Goal: Task Accomplishment & Management: Use online tool/utility

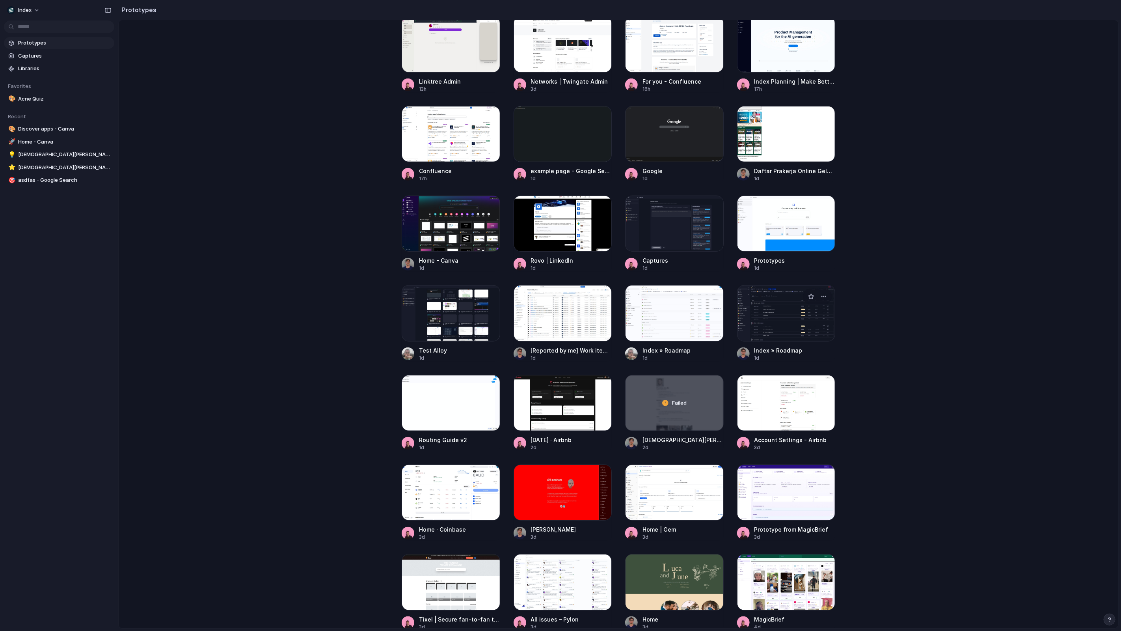
scroll to position [397, 0]
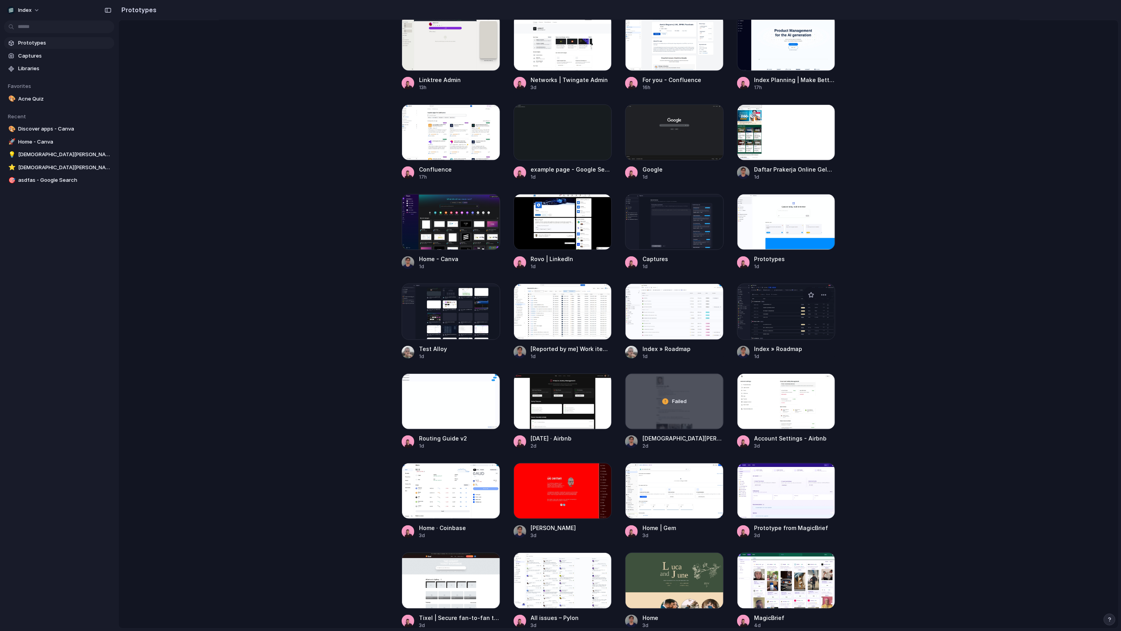
click at [778, 336] on div at bounding box center [786, 311] width 99 height 56
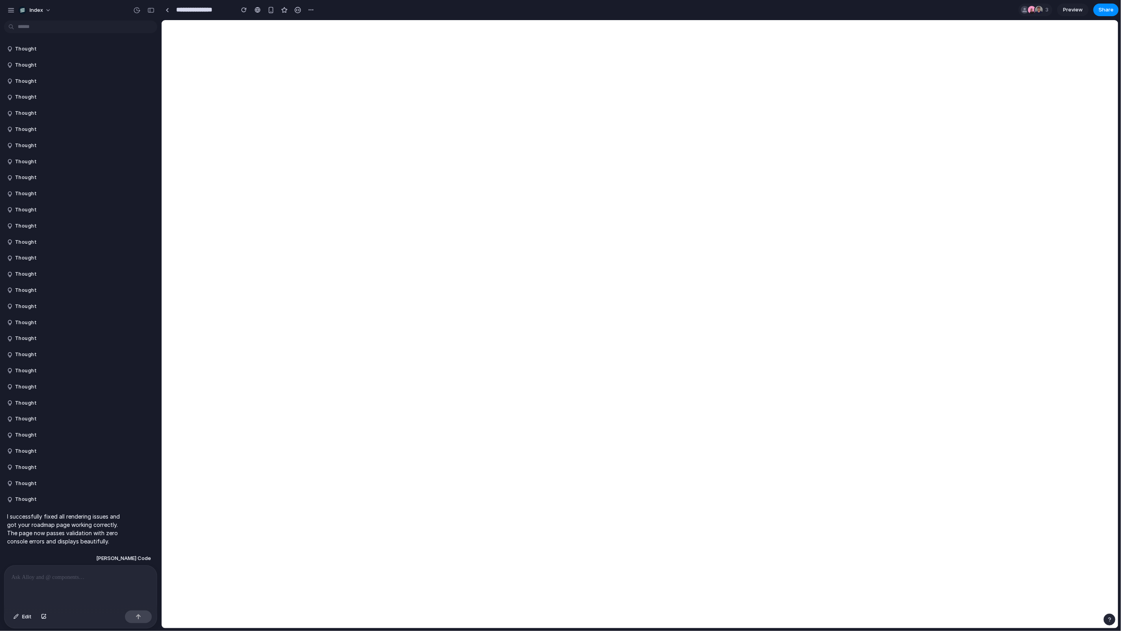
scroll to position [747, 0]
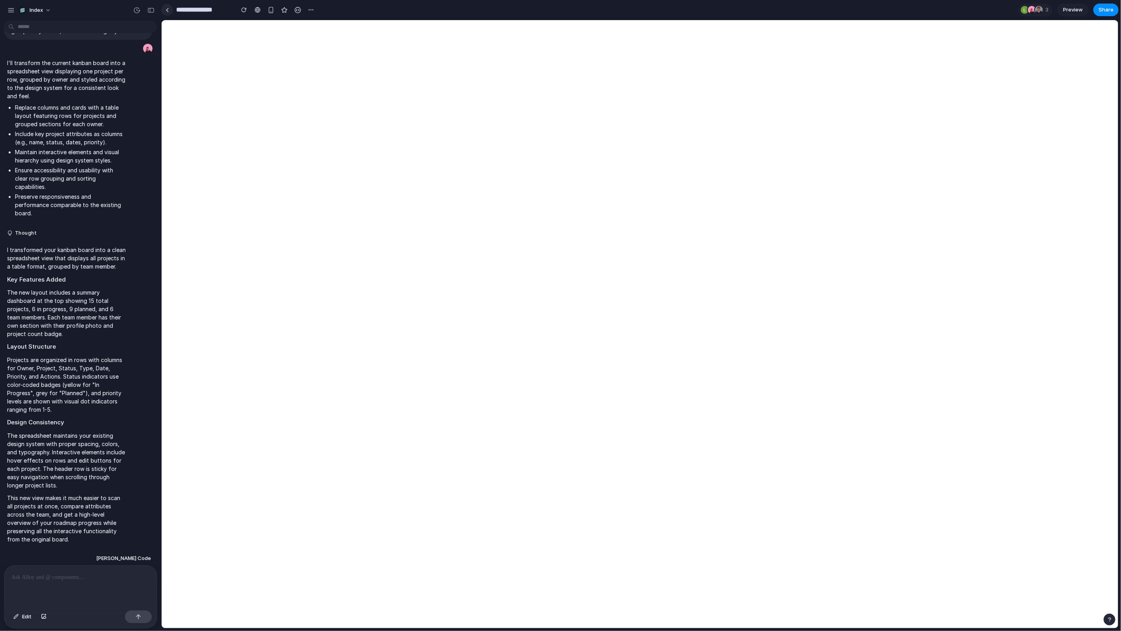
click at [168, 14] on link at bounding box center [167, 10] width 12 height 12
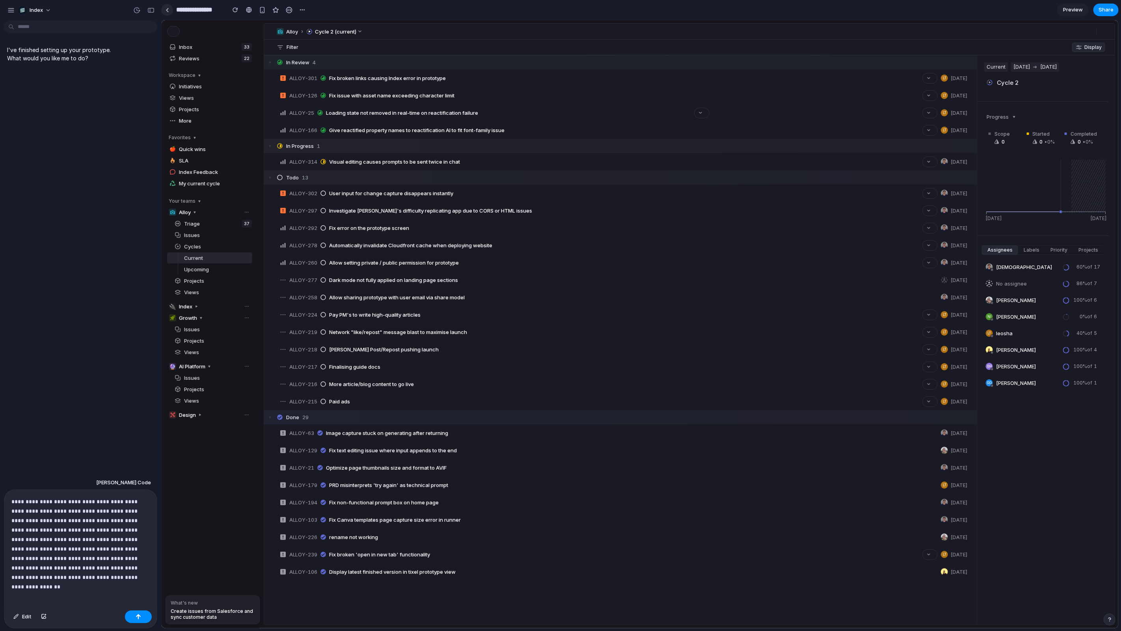
click at [167, 8] on div at bounding box center [168, 10] width 4 height 4
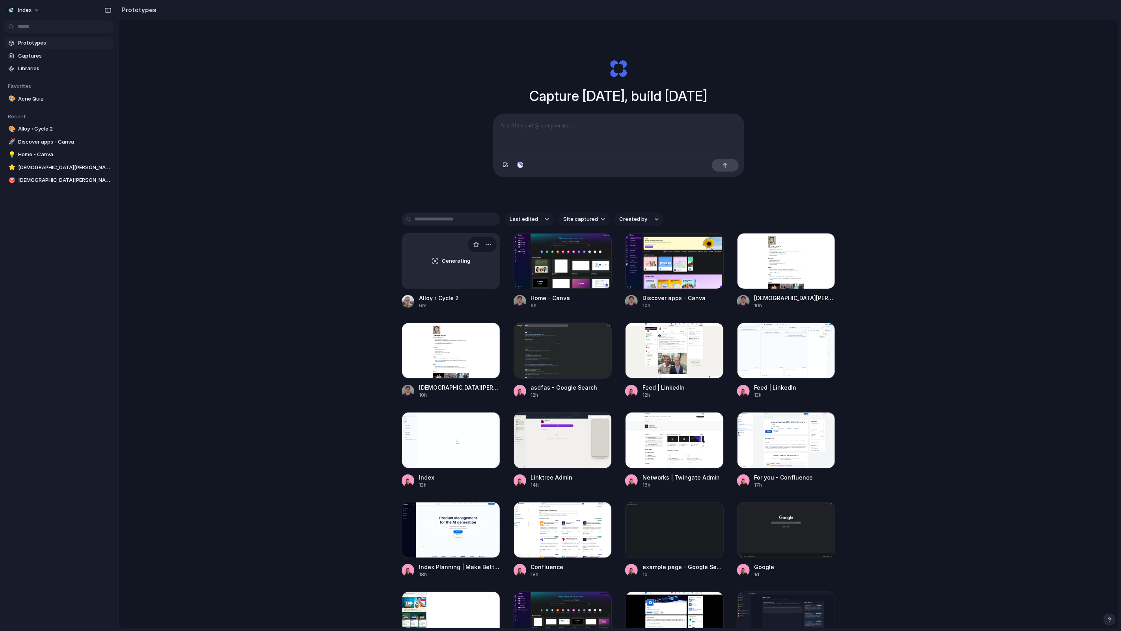
click at [428, 276] on div "Generating" at bounding box center [451, 260] width 98 height 55
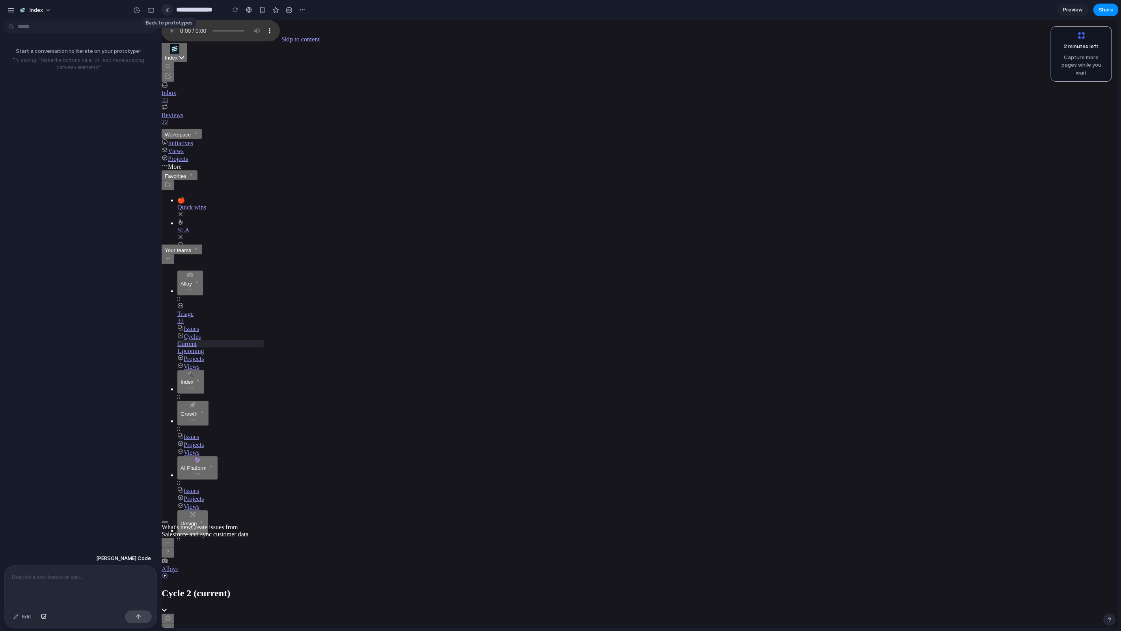
click at [171, 8] on link at bounding box center [167, 10] width 12 height 12
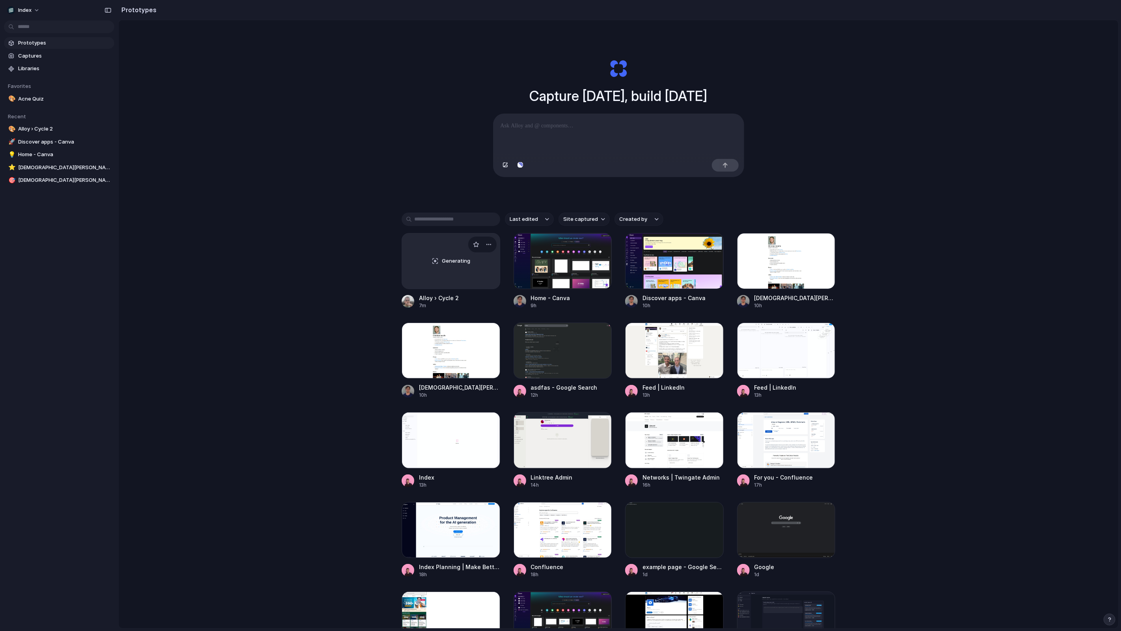
click at [428, 246] on div "Generating" at bounding box center [451, 260] width 98 height 55
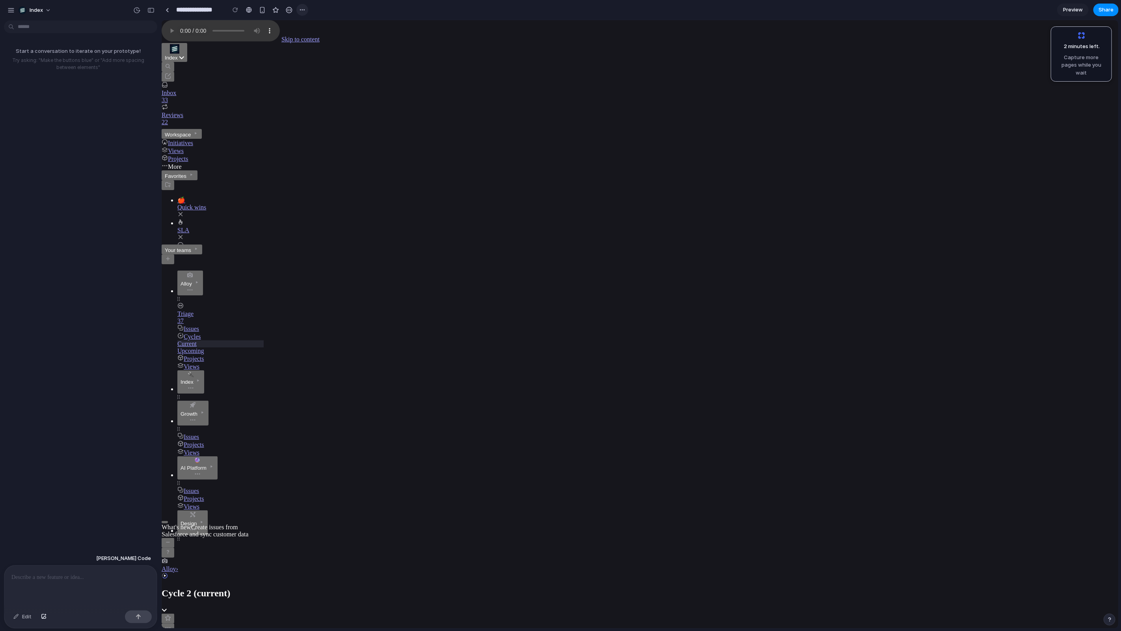
click at [301, 6] on button "button" at bounding box center [302, 10] width 12 height 12
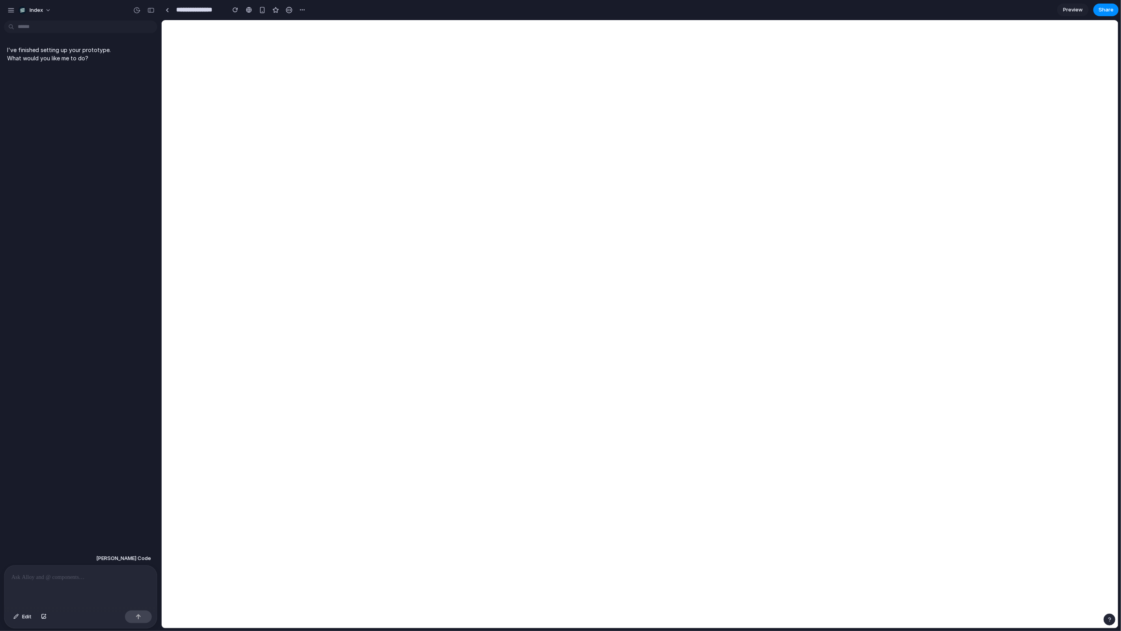
click at [123, 589] on div at bounding box center [80, 586] width 153 height 42
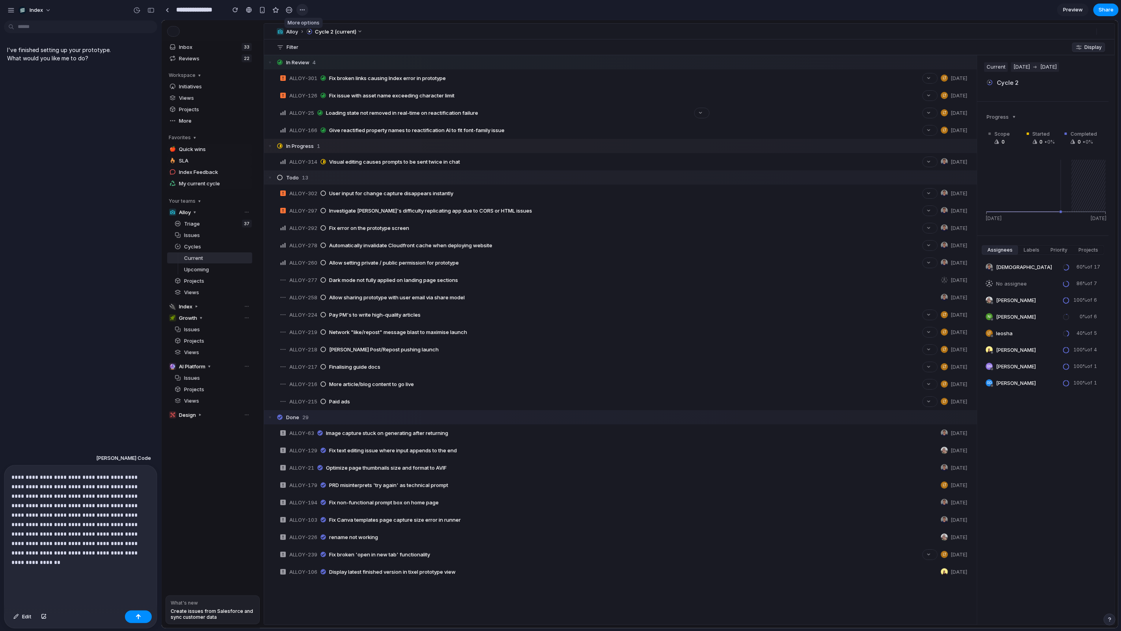
click at [302, 12] on div "button" at bounding box center [302, 10] width 6 height 6
click at [307, 23] on li "Duplicate" at bounding box center [320, 27] width 45 height 13
click at [166, 8] on div at bounding box center [168, 10] width 4 height 4
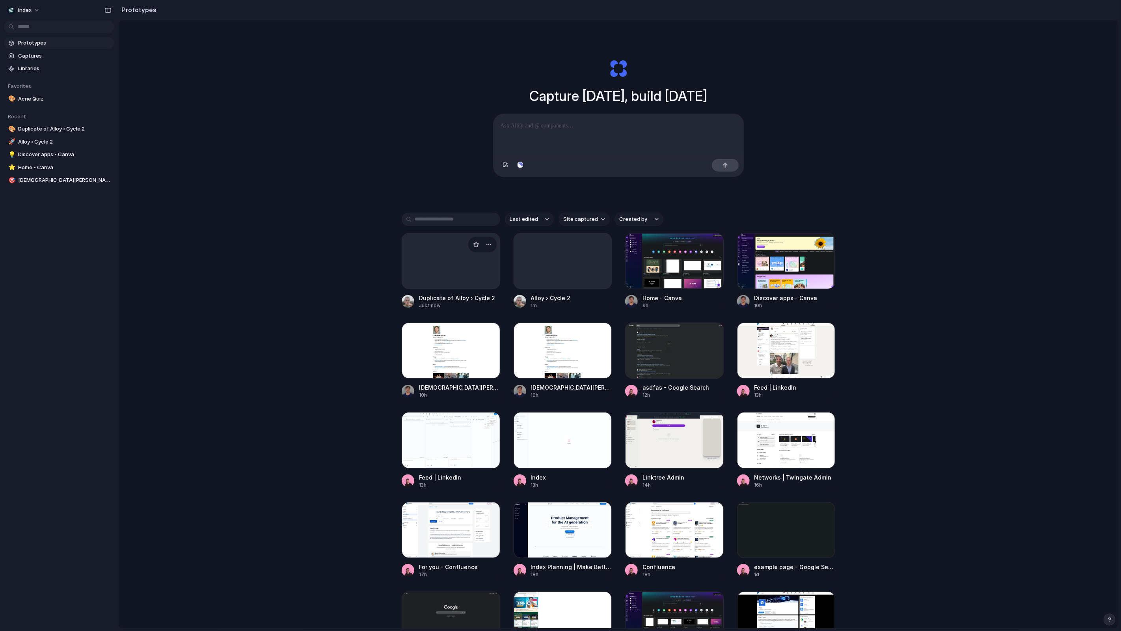
click at [435, 274] on div at bounding box center [451, 261] width 99 height 56
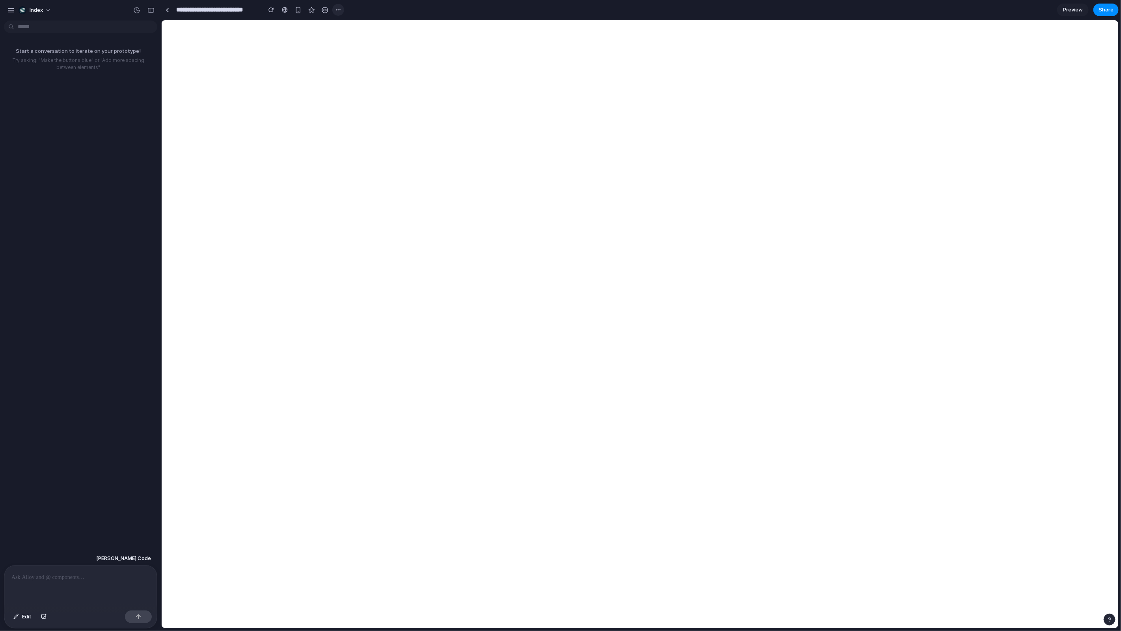
click at [338, 10] on div "button" at bounding box center [338, 10] width 6 height 6
click at [351, 26] on span "Duplicate" at bounding box center [358, 27] width 24 height 8
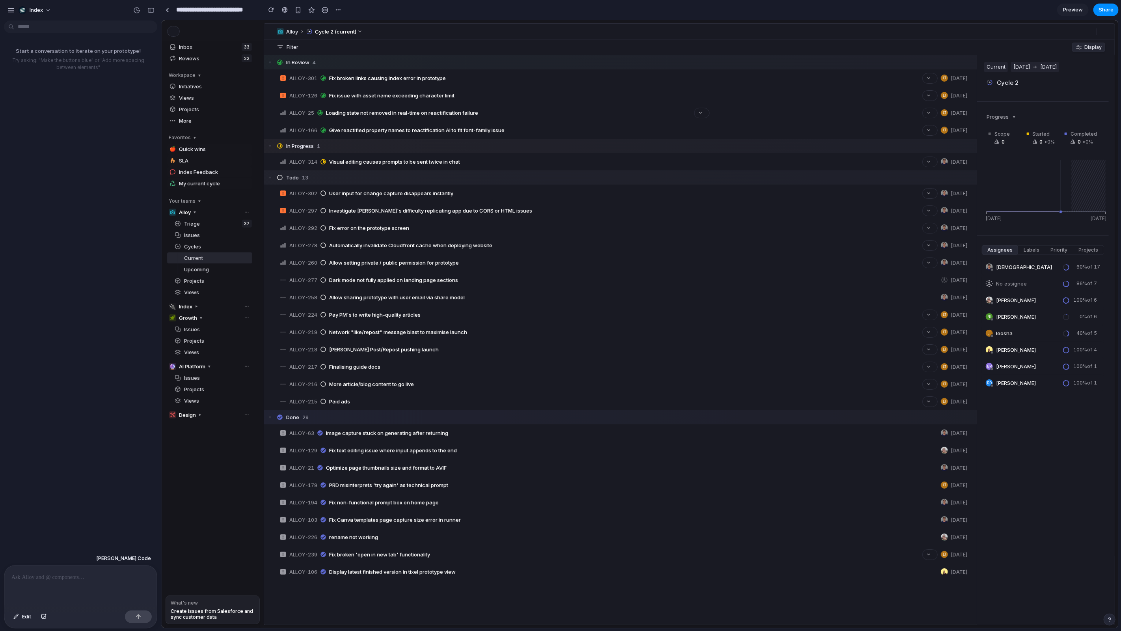
click at [99, 566] on div at bounding box center [80, 586] width 153 height 42
click at [21, 614] on button "Edit" at bounding box center [22, 616] width 26 height 13
click at [19, 615] on button "Edit" at bounding box center [22, 616] width 26 height 13
click at [186, 107] on button at bounding box center [209, 334] width 96 height 586
click at [167, 11] on div at bounding box center [168, 10] width 4 height 4
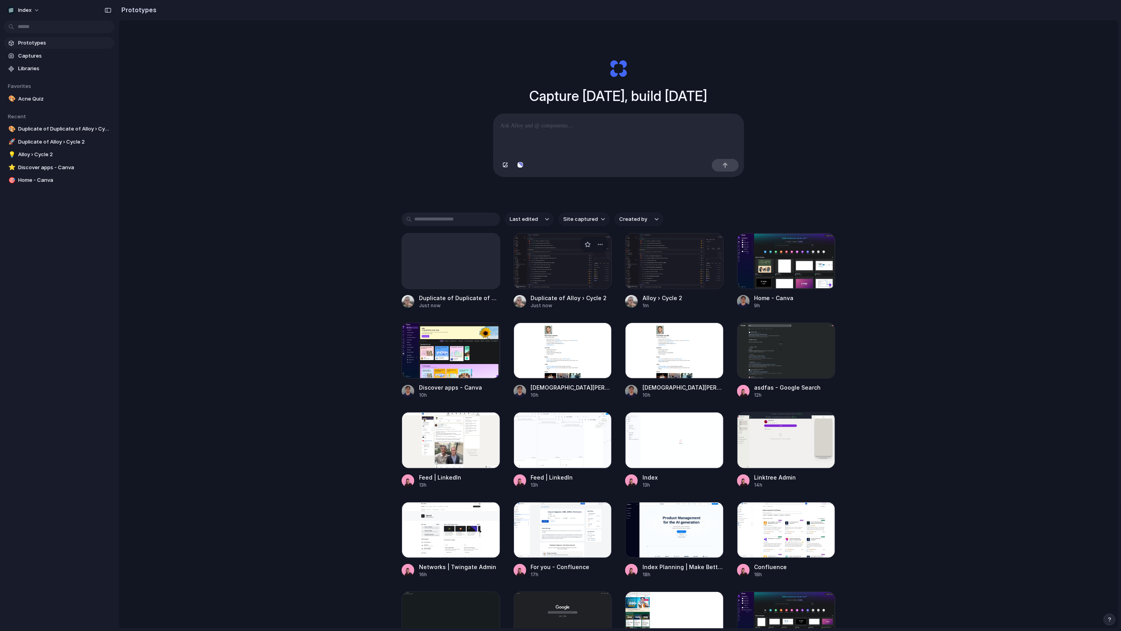
click at [532, 267] on div at bounding box center [562, 261] width 99 height 56
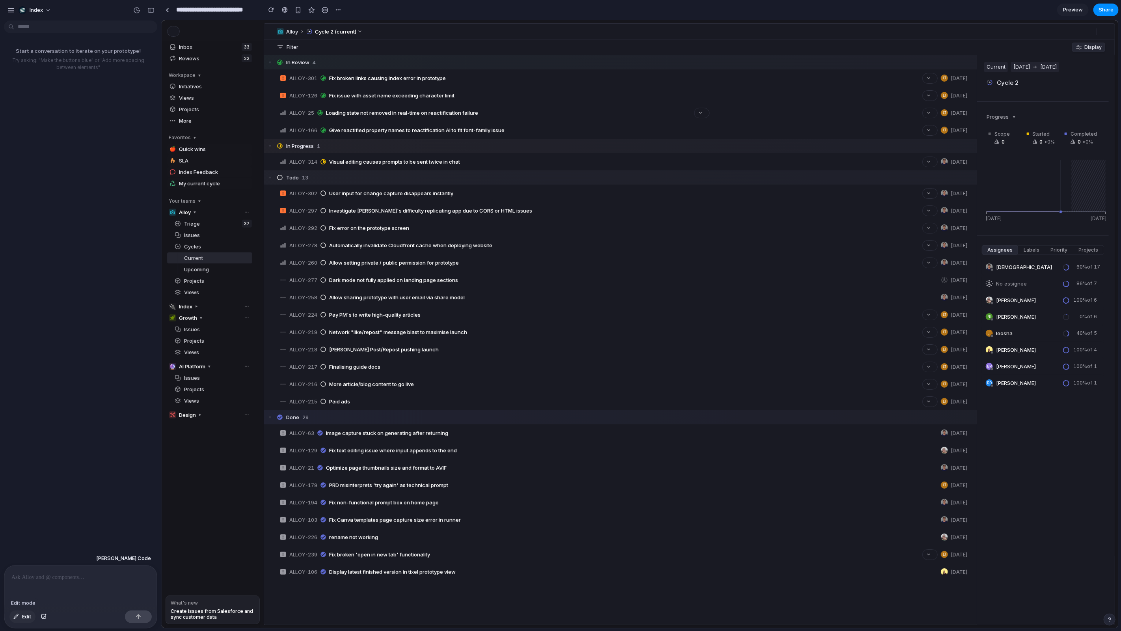
click at [22, 618] on span "Edit" at bounding box center [26, 616] width 9 height 8
click at [169, 8] on link at bounding box center [167, 10] width 12 height 12
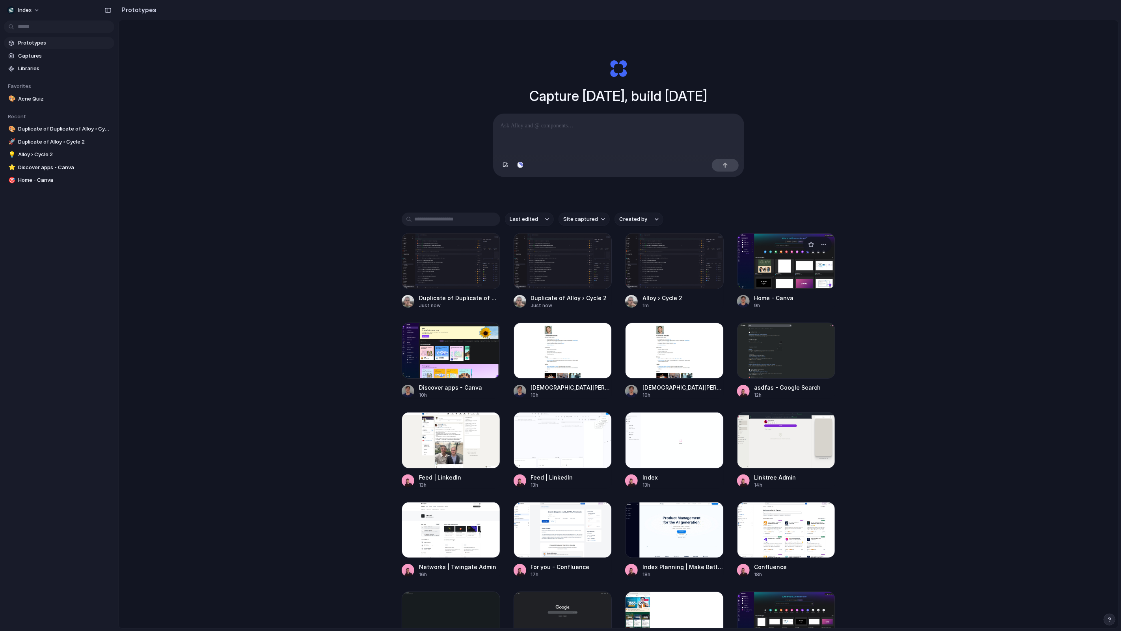
click at [813, 271] on div at bounding box center [786, 261] width 99 height 56
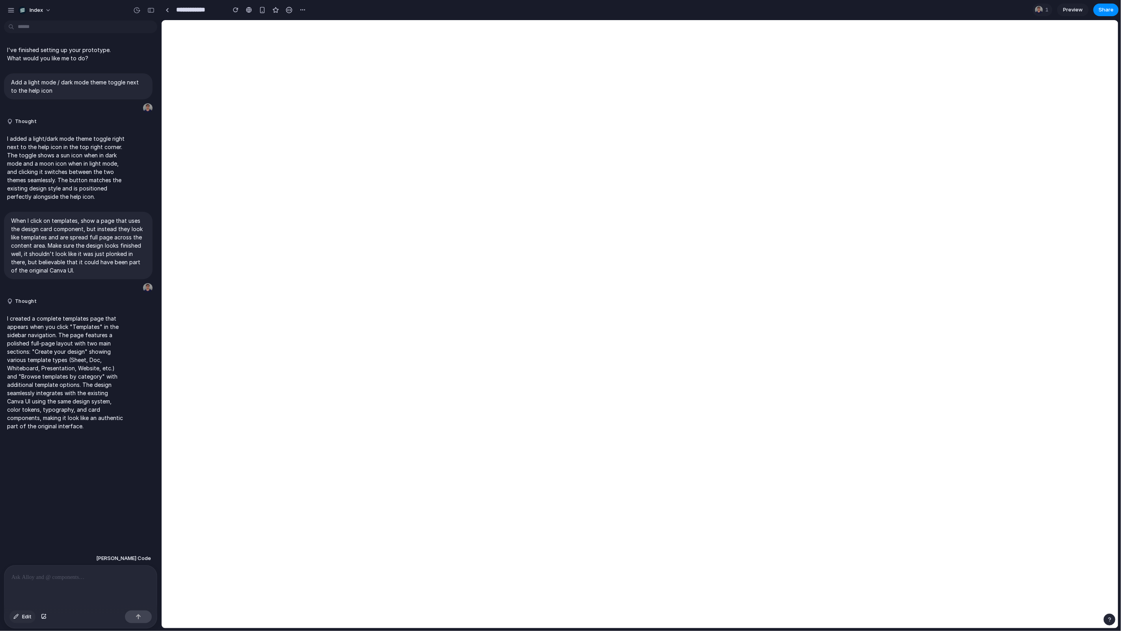
click at [28, 620] on button "Edit" at bounding box center [22, 616] width 26 height 13
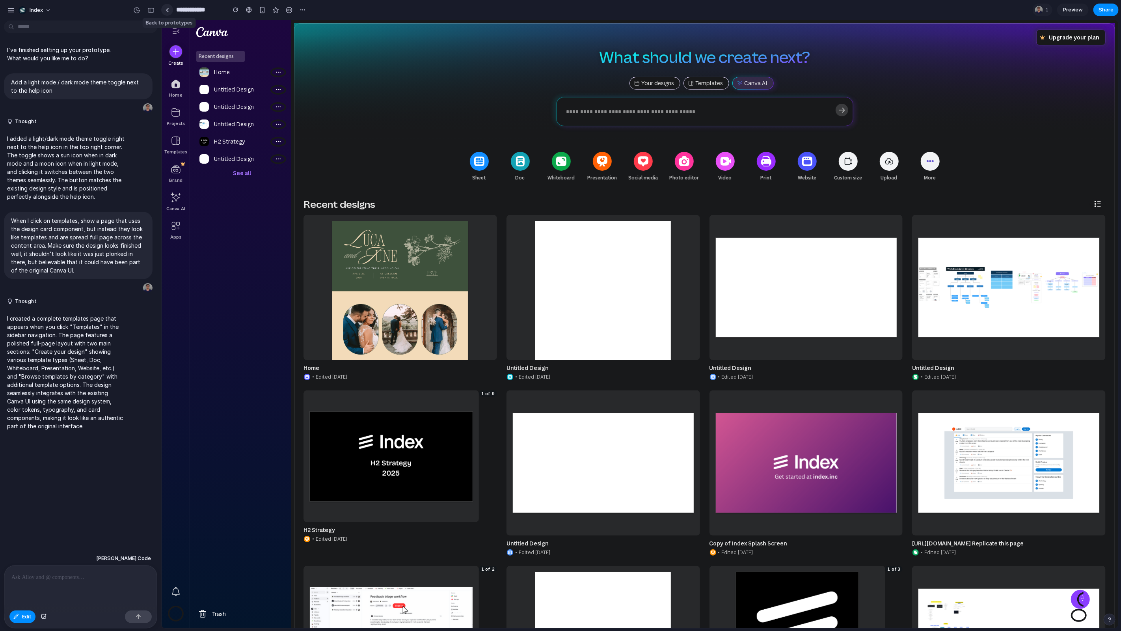
click at [165, 12] on link at bounding box center [167, 10] width 12 height 12
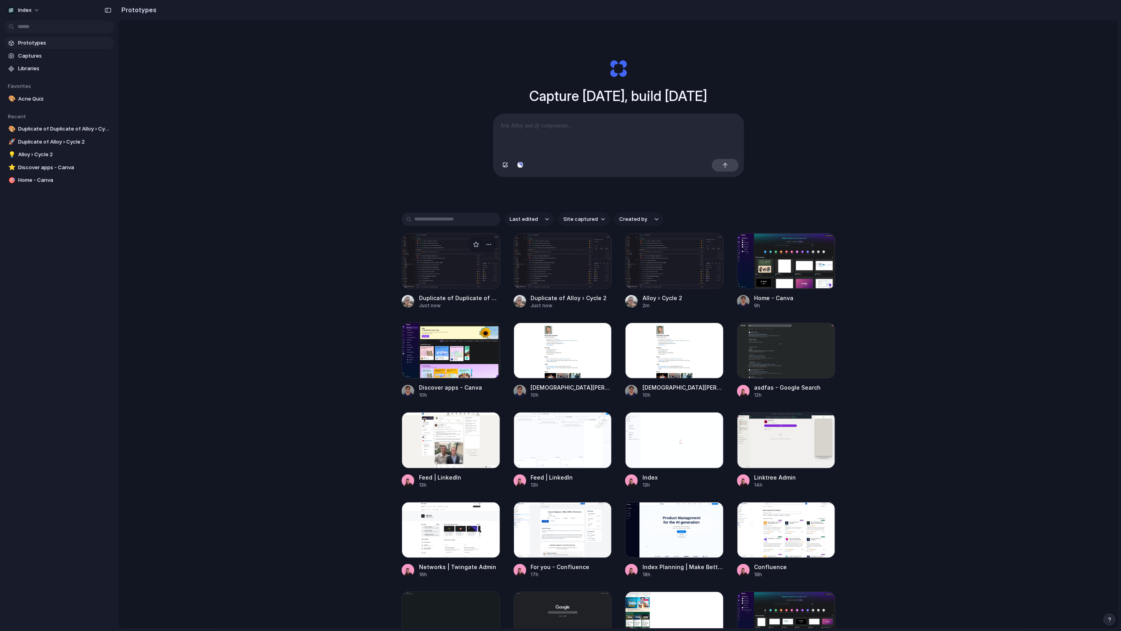
click at [442, 270] on div at bounding box center [451, 261] width 99 height 56
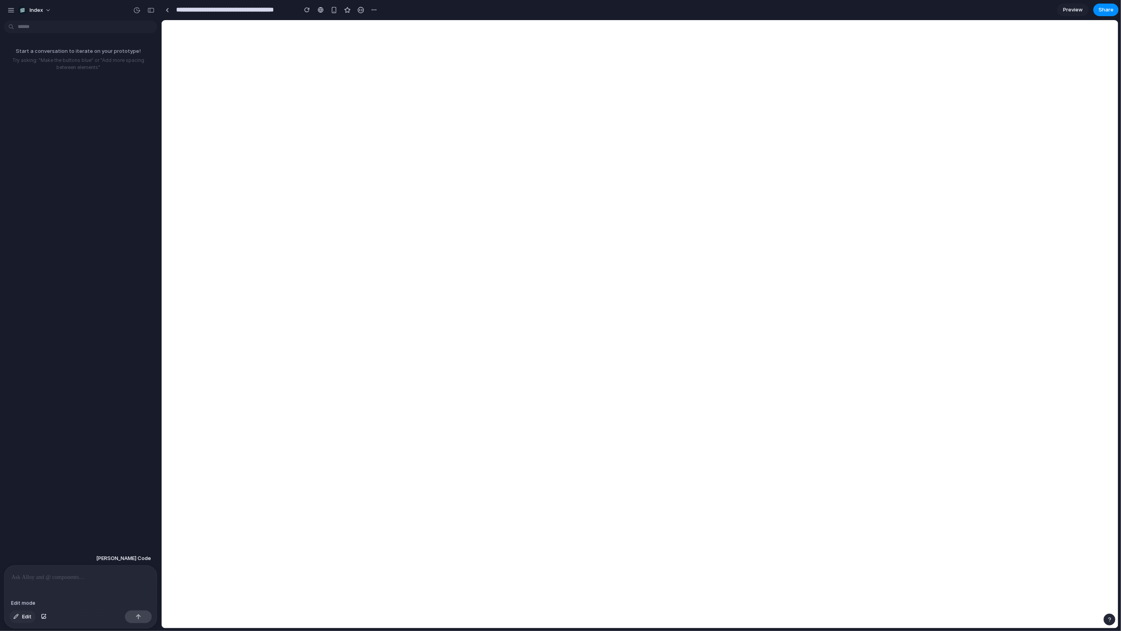
click at [22, 615] on span "Edit" at bounding box center [26, 616] width 9 height 8
click at [41, 10] on span "Index" at bounding box center [36, 10] width 13 height 8
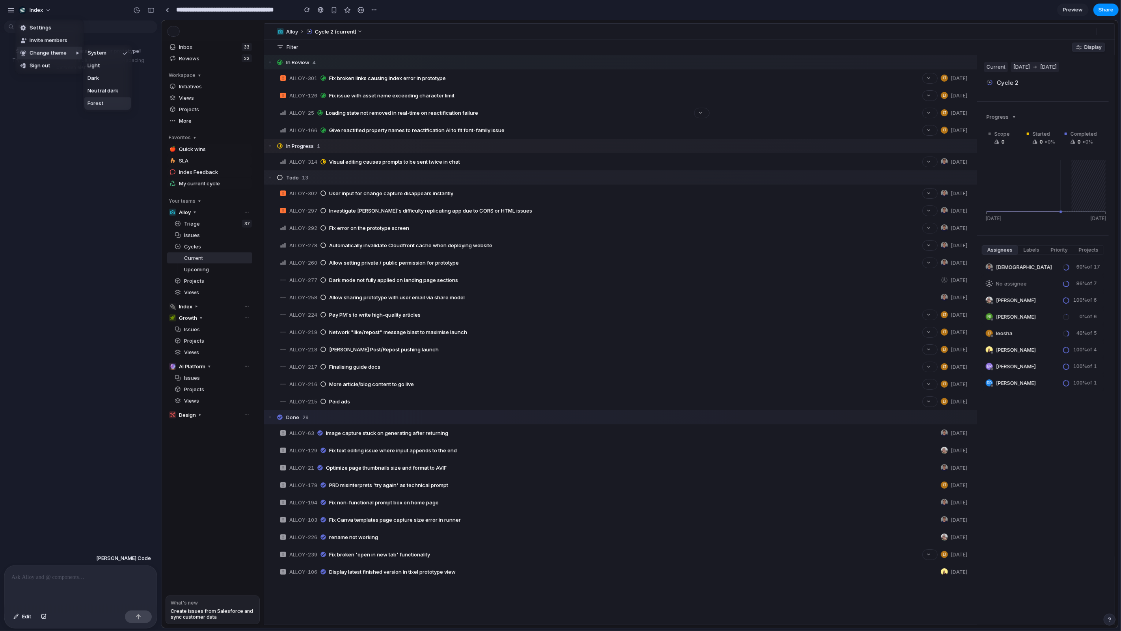
click at [125, 100] on li "Forest" at bounding box center [107, 103] width 47 height 13
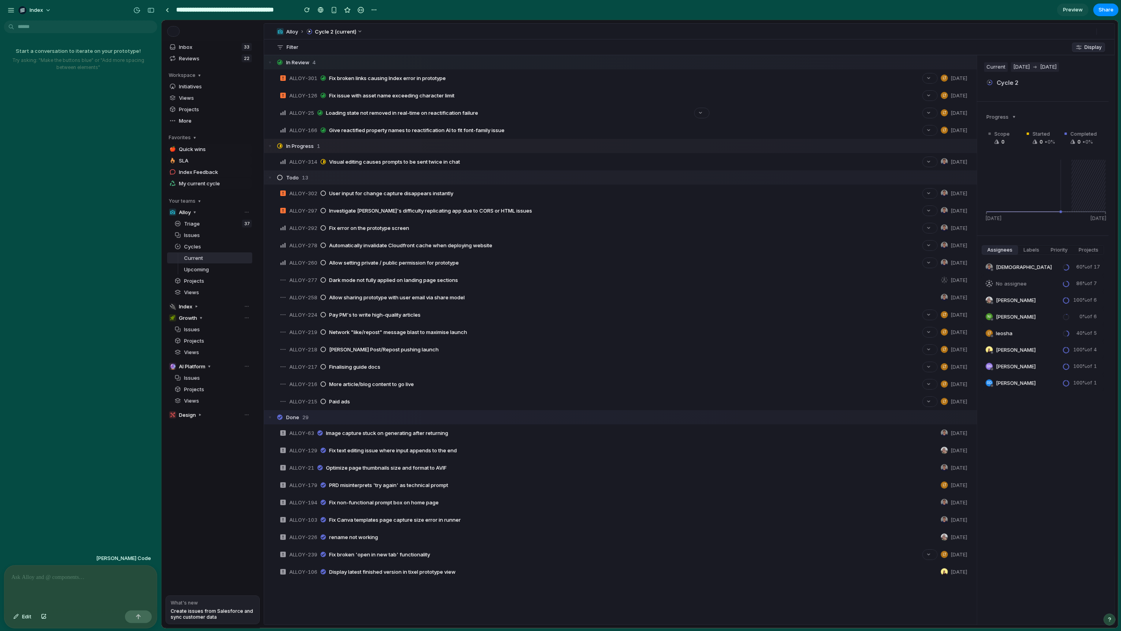
click at [23, 609] on div "Edit" at bounding box center [80, 617] width 153 height 21
click at [18, 614] on div "button" at bounding box center [16, 616] width 6 height 5
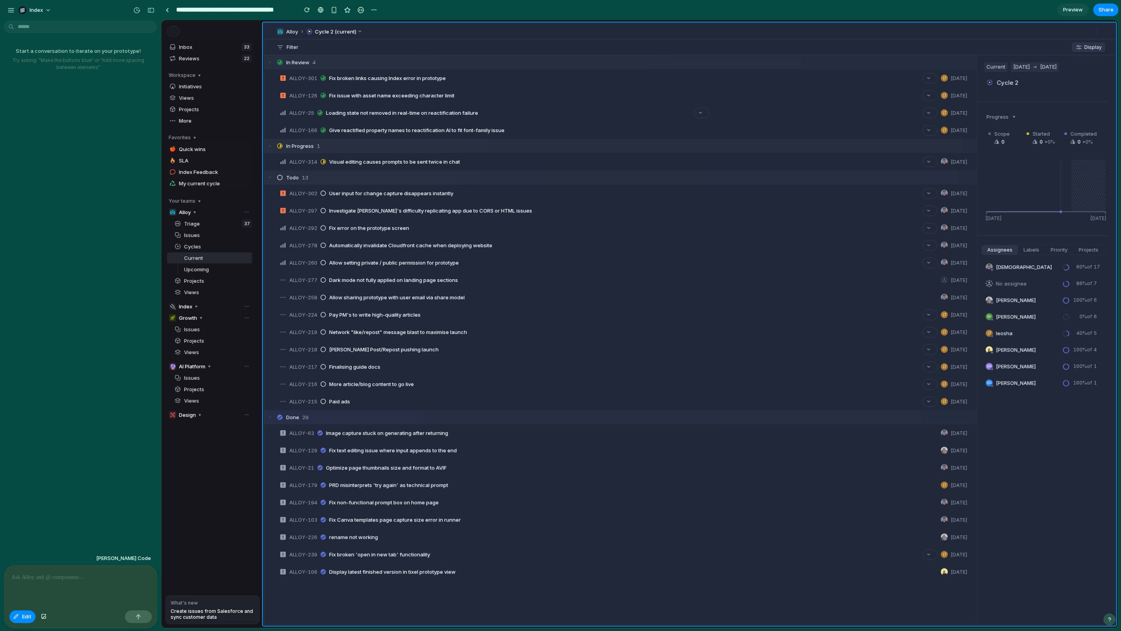
click at [337, 33] on div at bounding box center [640, 324] width 956 height 608
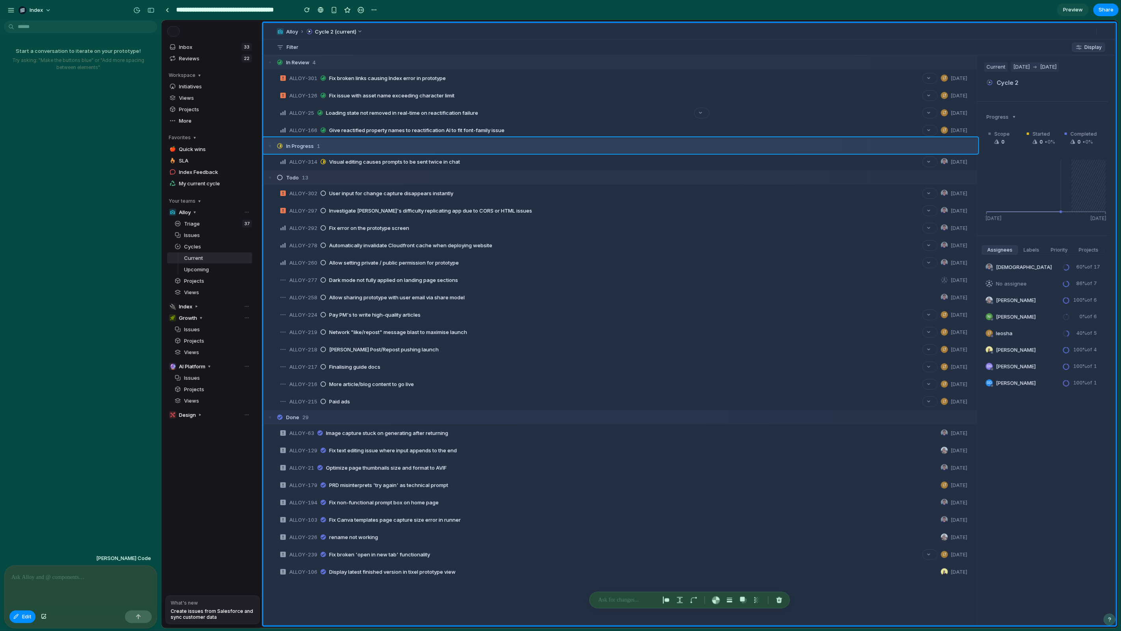
click at [330, 143] on div at bounding box center [640, 324] width 956 height 608
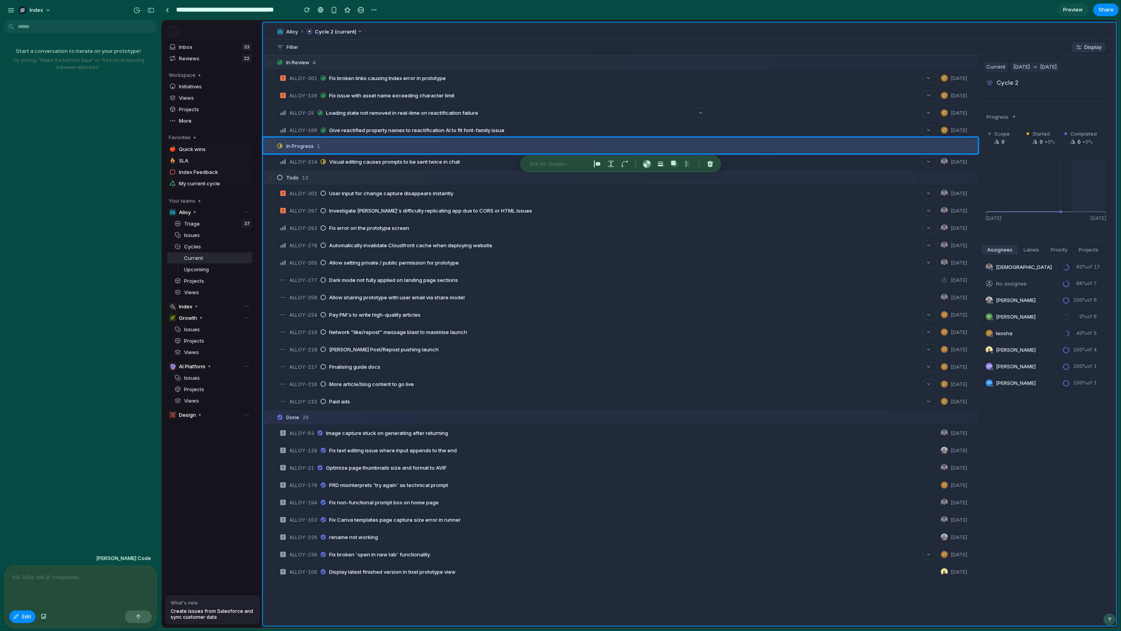
click at [298, 158] on div at bounding box center [640, 324] width 956 height 608
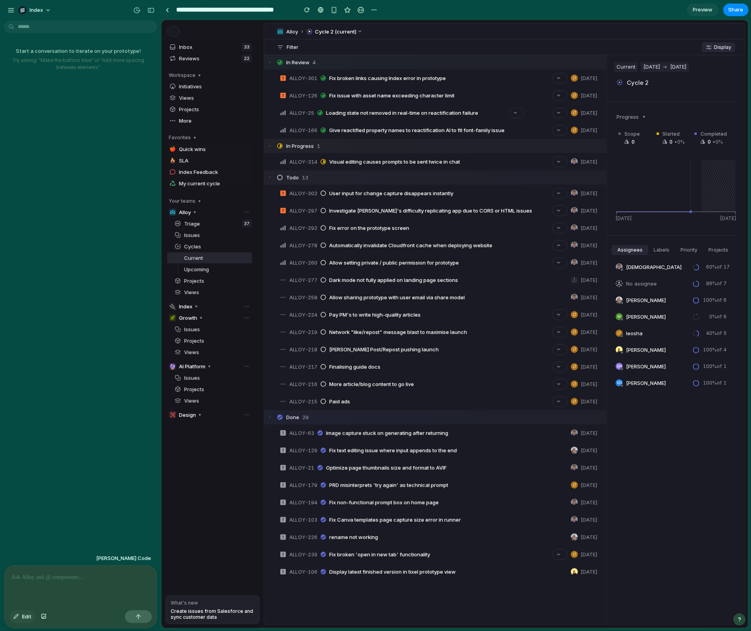
click at [20, 618] on button "Edit" at bounding box center [22, 616] width 26 height 13
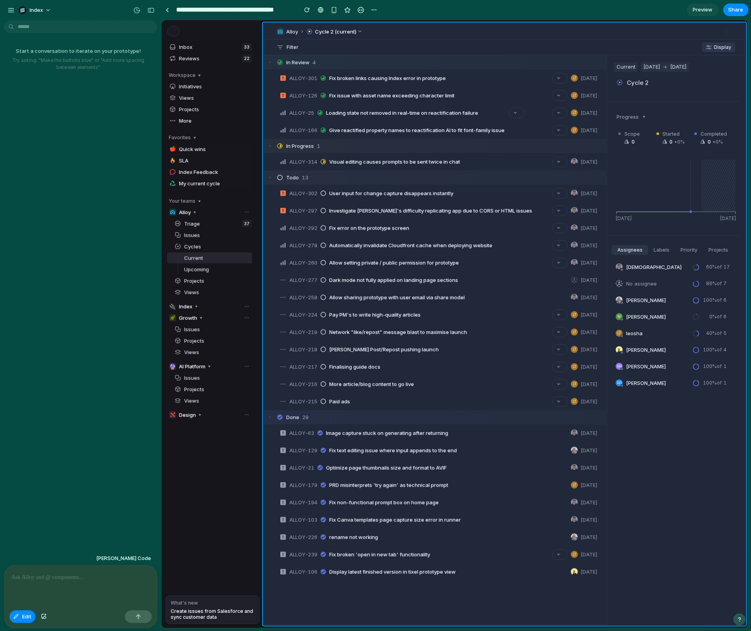
click at [413, 276] on div at bounding box center [455, 324] width 586 height 608
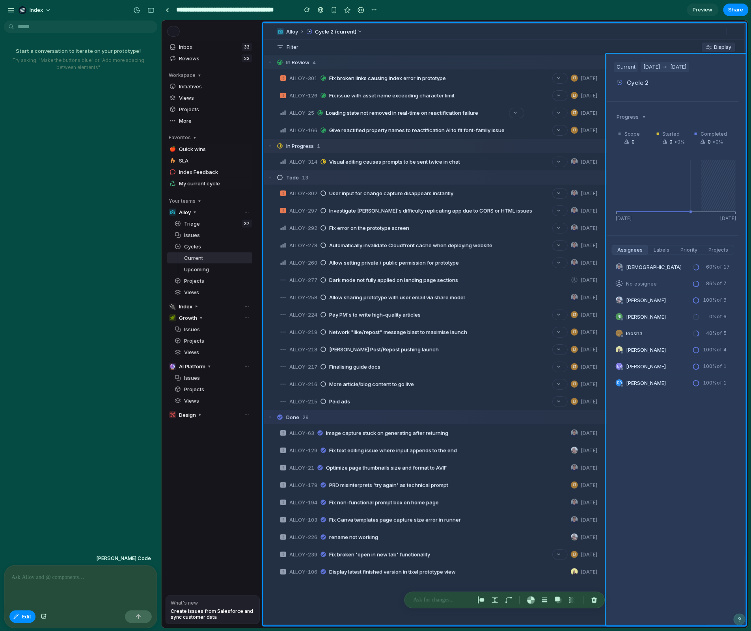
click at [658, 243] on div at bounding box center [455, 324] width 586 height 608
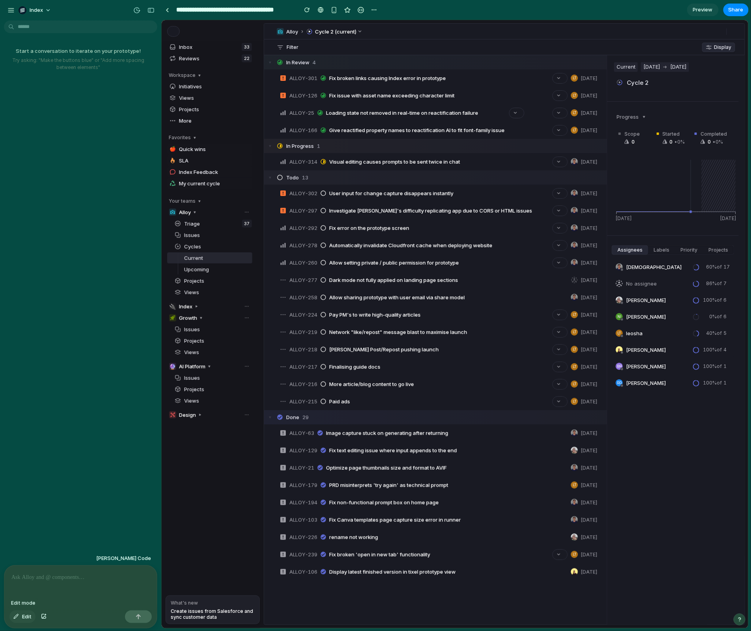
click at [23, 621] on button "Edit" at bounding box center [22, 616] width 26 height 13
click at [326, 34] on div at bounding box center [455, 324] width 586 height 608
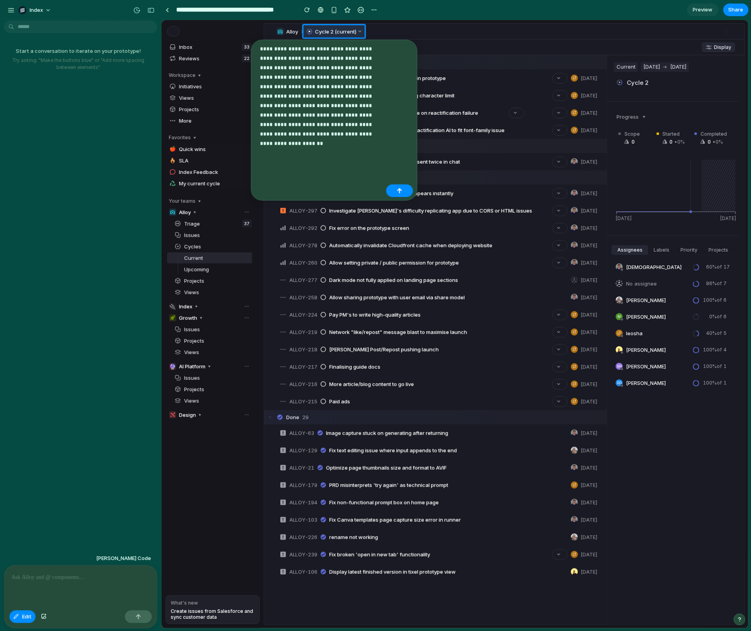
drag, startPoint x: 303, startPoint y: 172, endPoint x: 277, endPoint y: 141, distance: 40.6
click at [277, 141] on div "**********" at bounding box center [334, 120] width 166 height 161
click at [277, 155] on p at bounding box center [321, 153] width 123 height 19
click at [397, 167] on div "button" at bounding box center [400, 167] width 6 height 6
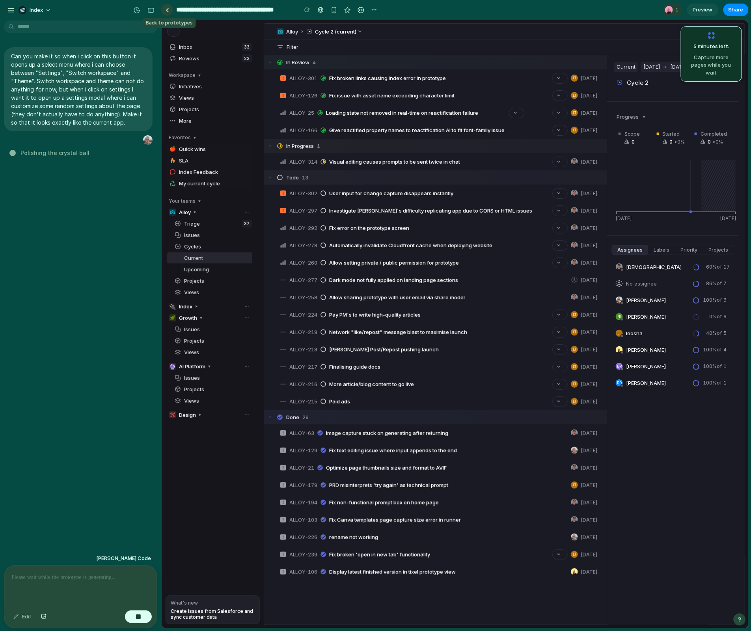
click at [171, 13] on link at bounding box center [167, 10] width 12 height 12
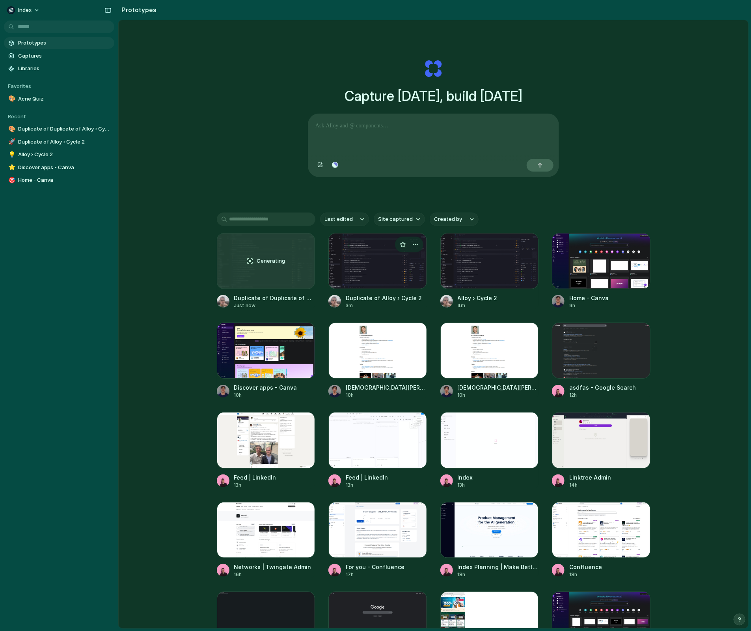
click at [374, 261] on div at bounding box center [377, 261] width 99 height 56
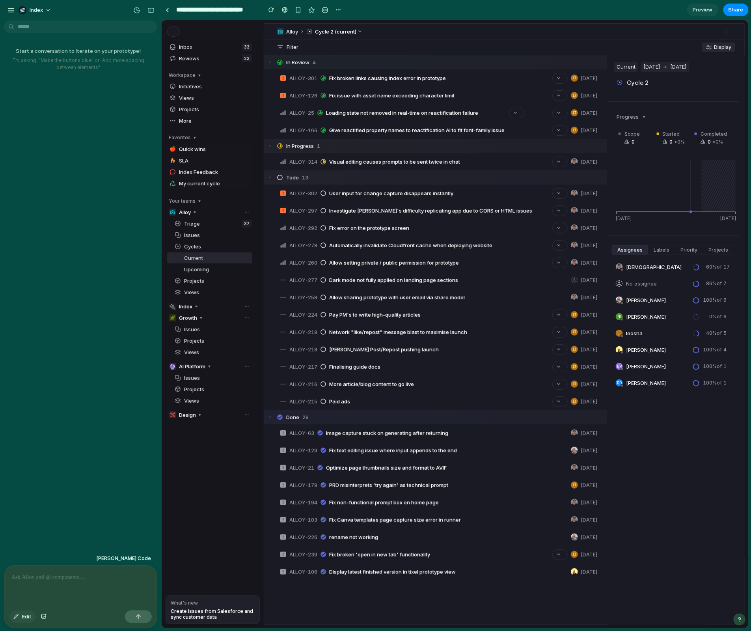
click at [31, 618] on button "Edit" at bounding box center [22, 616] width 26 height 13
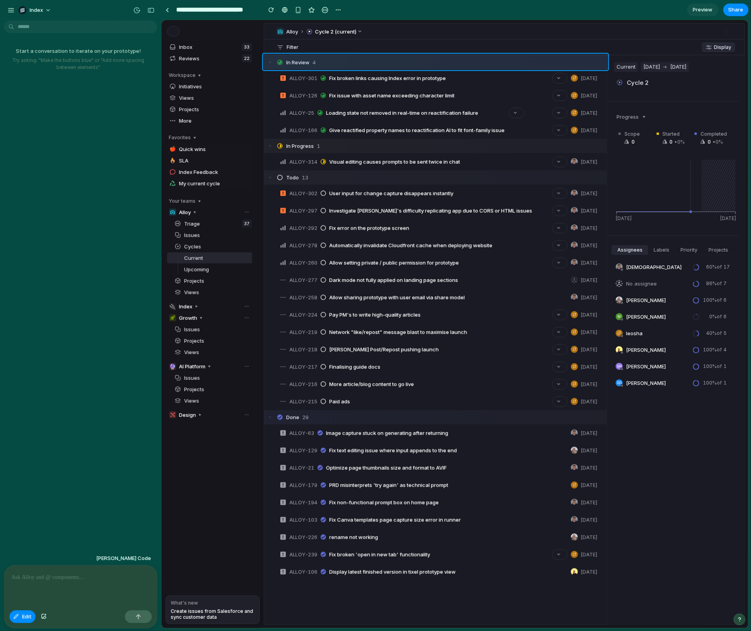
click at [341, 68] on div at bounding box center [455, 324] width 586 height 608
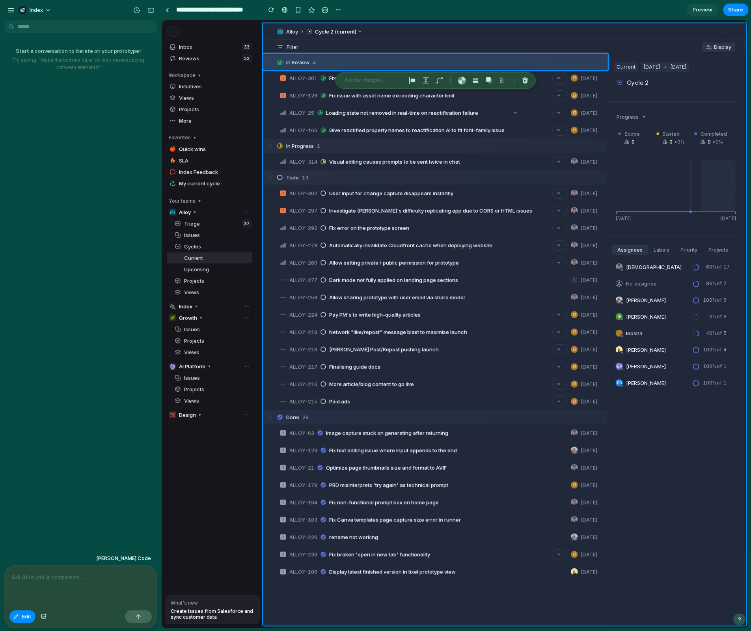
click at [344, 45] on div at bounding box center [455, 324] width 586 height 608
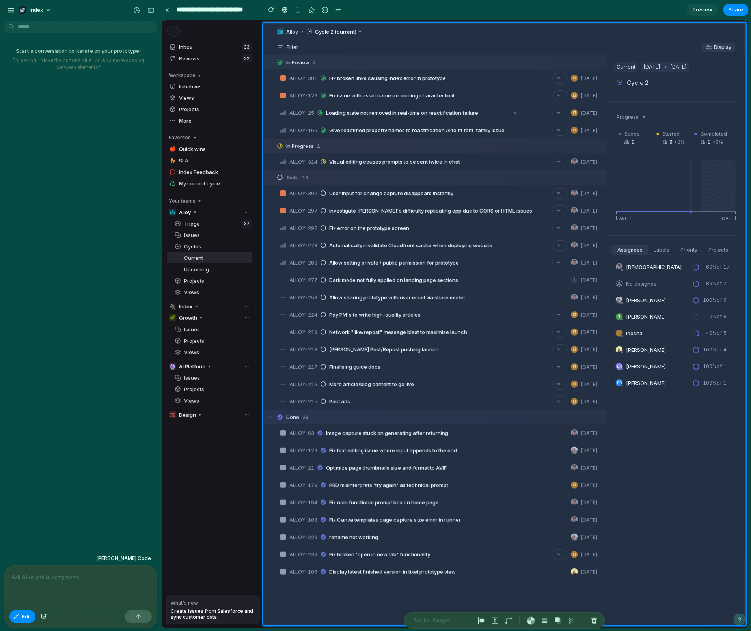
click at [89, 580] on p at bounding box center [80, 576] width 138 height 9
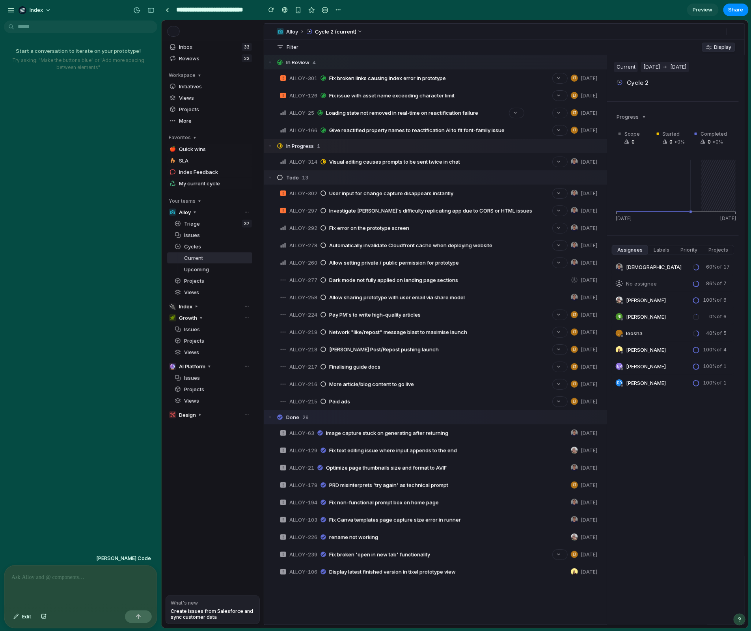
click at [87, 580] on p at bounding box center [80, 576] width 138 height 9
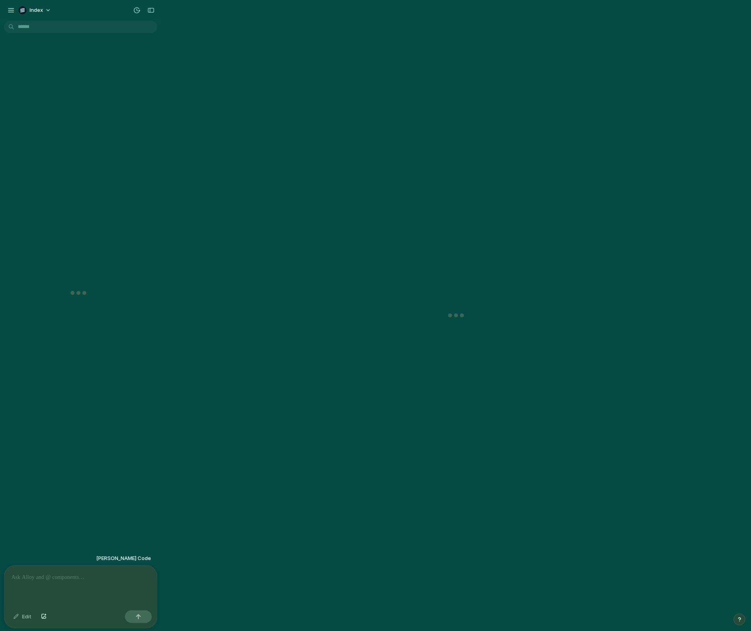
click at [89, 573] on p at bounding box center [80, 576] width 138 height 9
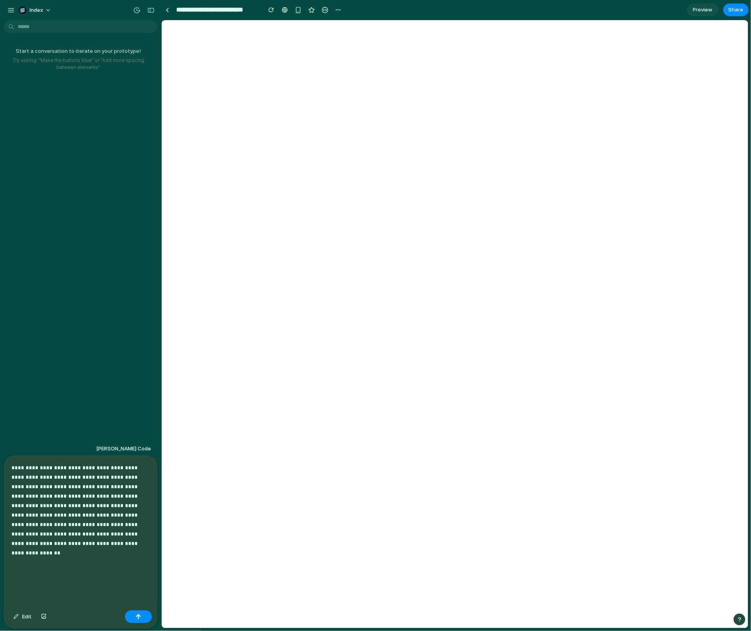
type input "**********"
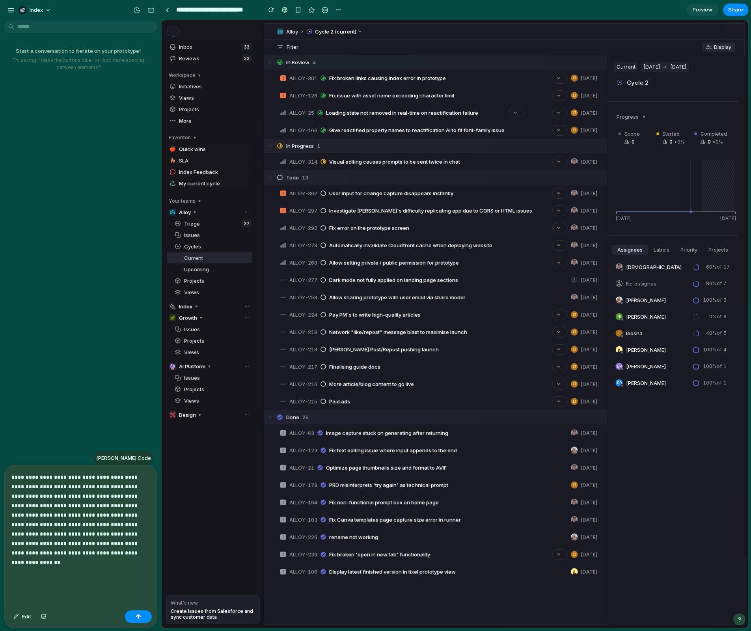
click at [138, 456] on span "Claude Code" at bounding box center [123, 458] width 55 height 8
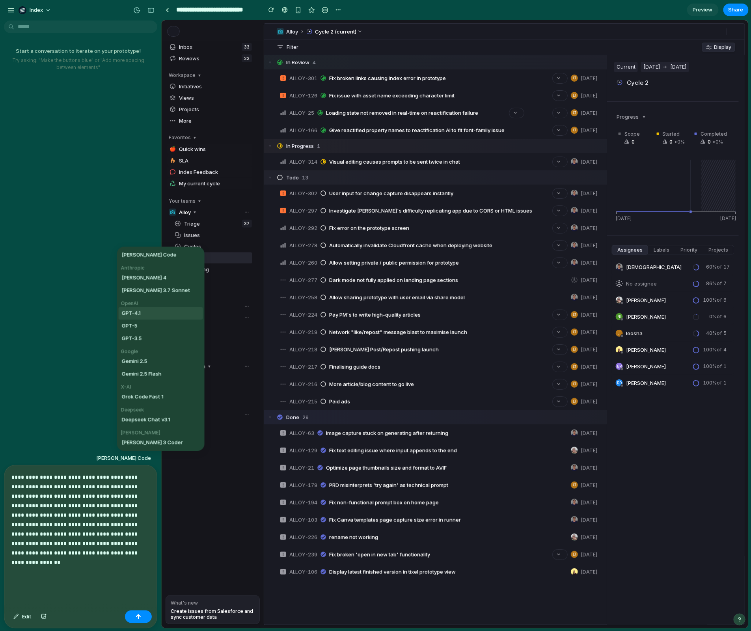
click at [148, 314] on li "GPT-4.1" at bounding box center [161, 313] width 84 height 13
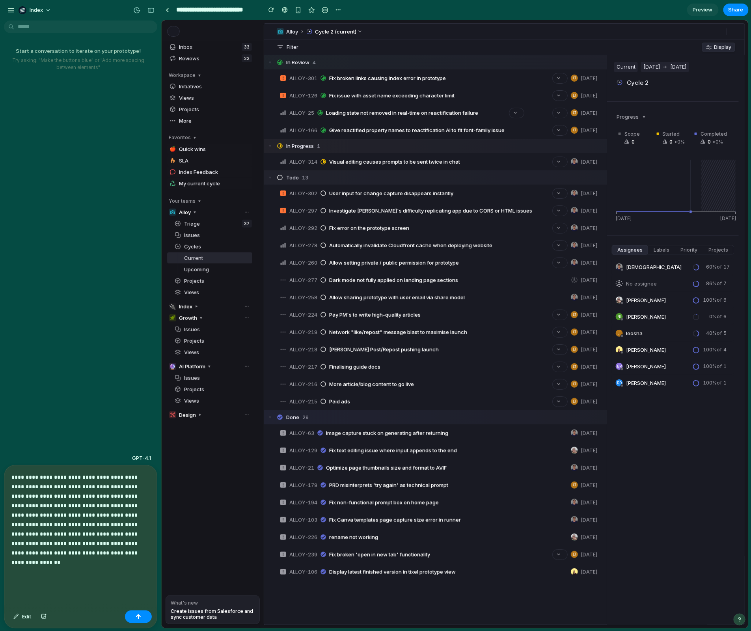
click at [110, 477] on p "**********" at bounding box center [80, 514] width 138 height 85
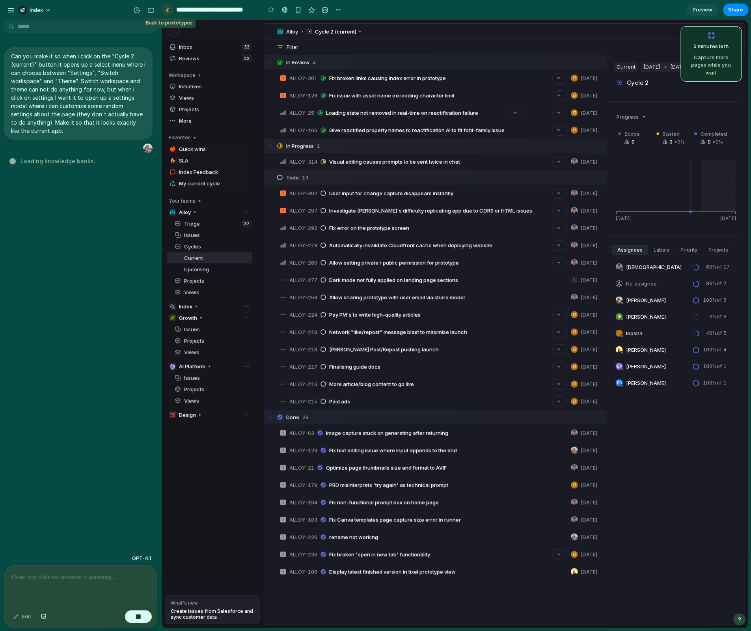
click at [168, 12] on link at bounding box center [167, 10] width 12 height 12
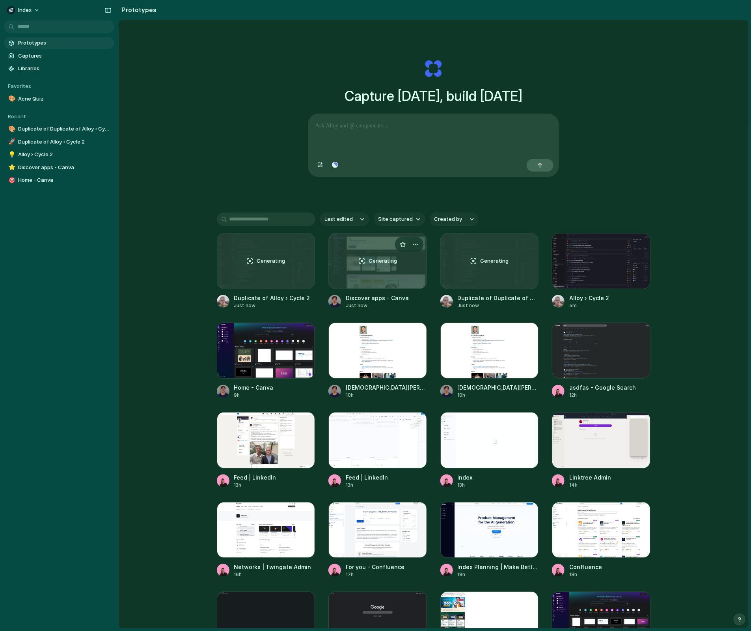
click at [365, 277] on div "Generating" at bounding box center [378, 260] width 98 height 55
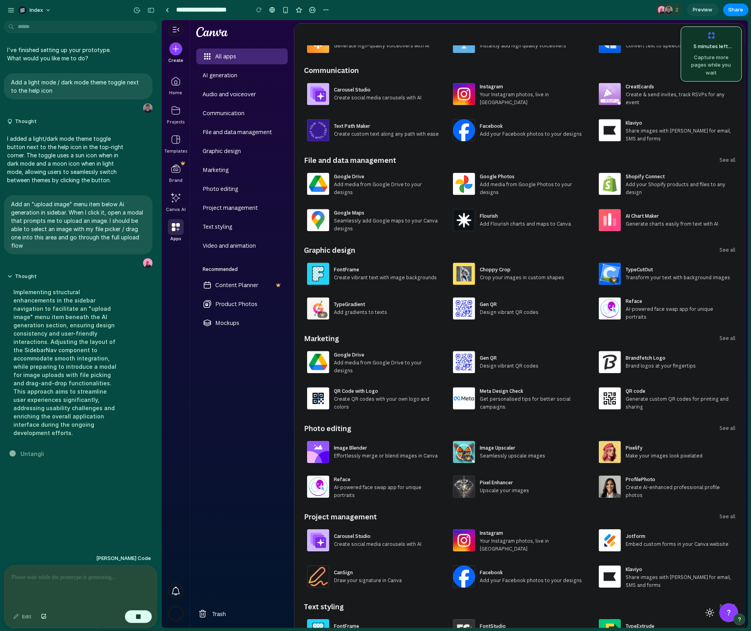
scroll to position [961, 0]
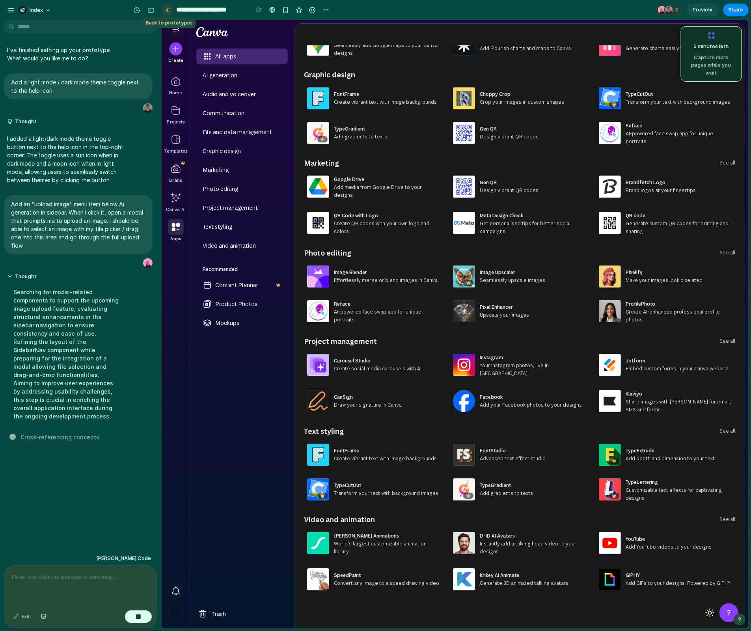
click at [165, 12] on link at bounding box center [167, 10] width 12 height 12
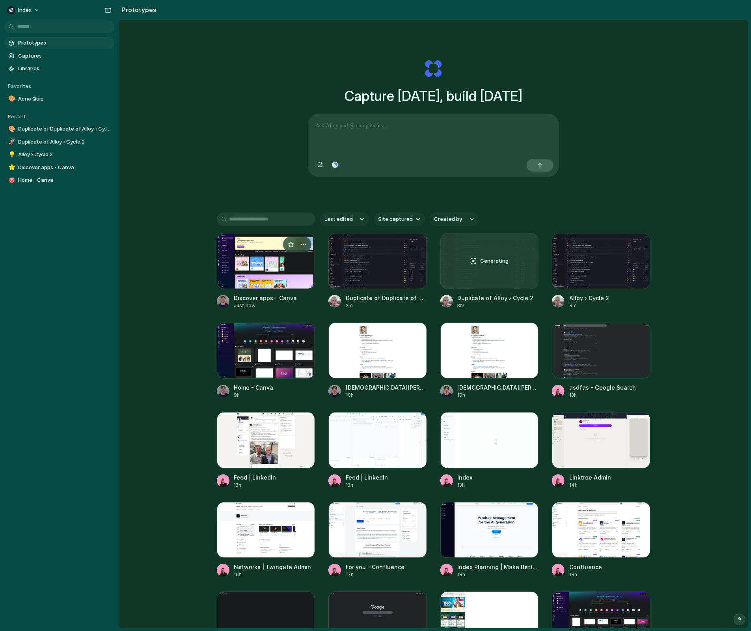
click at [260, 264] on div at bounding box center [266, 261] width 99 height 56
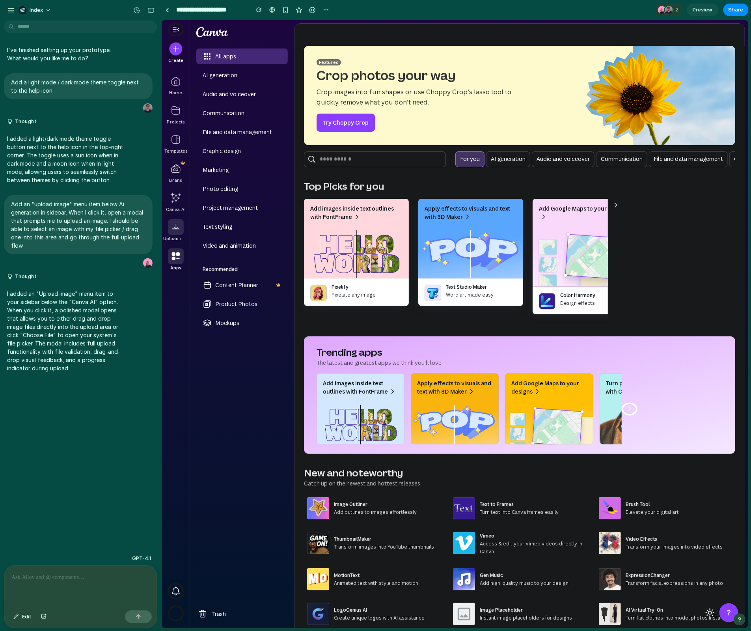
click at [171, 223] on div at bounding box center [175, 227] width 16 height 16
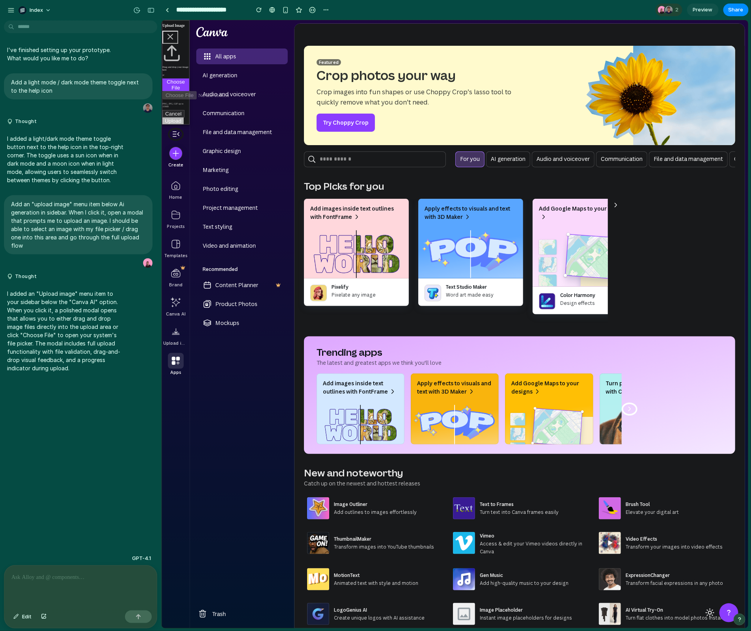
click at [177, 115] on button "Cancel" at bounding box center [173, 113] width 22 height 7
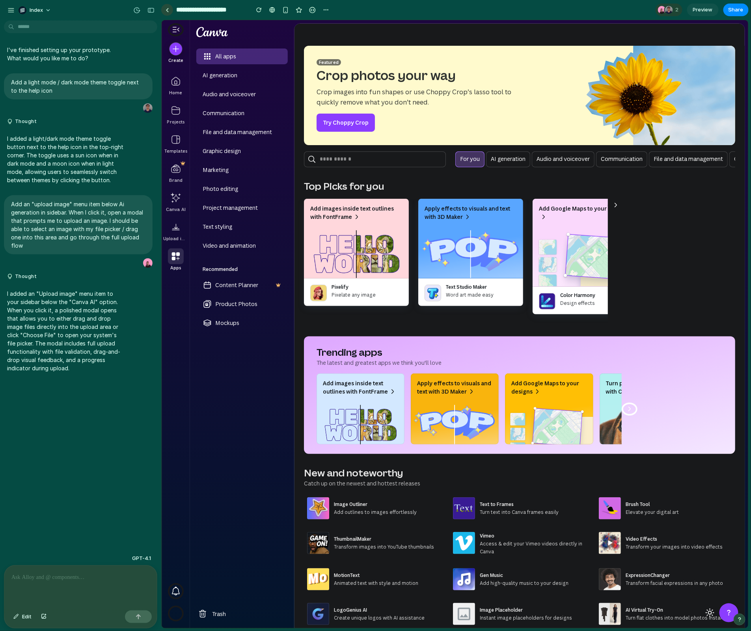
click at [169, 11] on link at bounding box center [167, 10] width 12 height 12
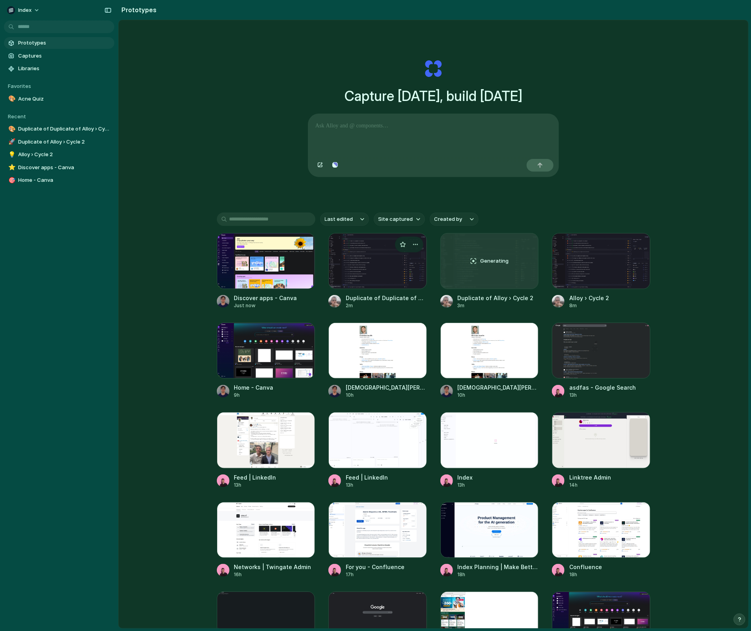
click at [348, 273] on div at bounding box center [377, 261] width 99 height 56
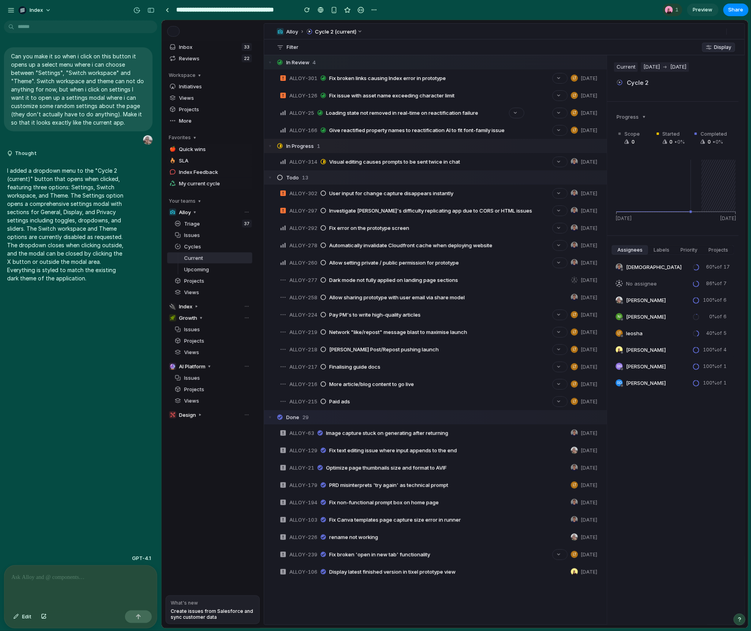
click at [348, 29] on button at bounding box center [504, 323] width 480 height 601
click at [359, 30] on button at bounding box center [504, 323] width 480 height 601
click at [357, 50] on button at bounding box center [504, 323] width 480 height 601
click at [356, 31] on button at bounding box center [504, 323] width 480 height 601
click at [169, 9] on link at bounding box center [167, 10] width 12 height 12
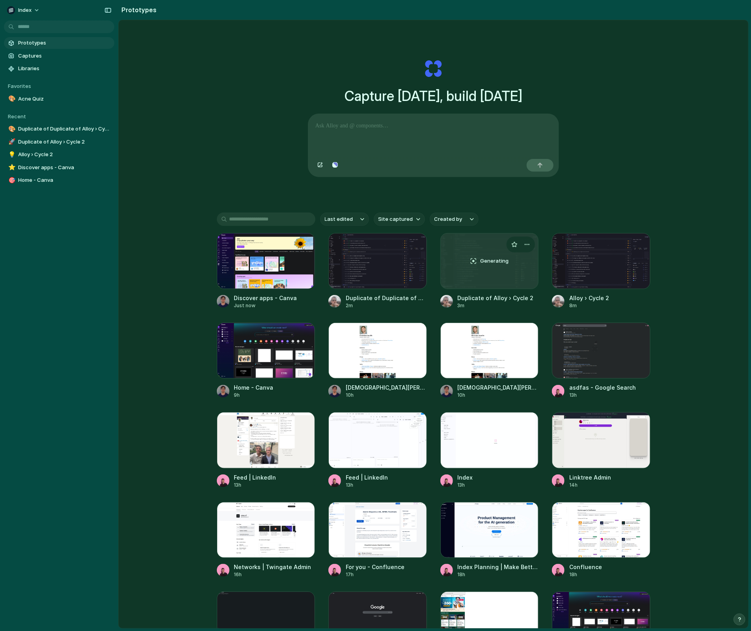
click at [501, 268] on div "Generating" at bounding box center [490, 260] width 98 height 55
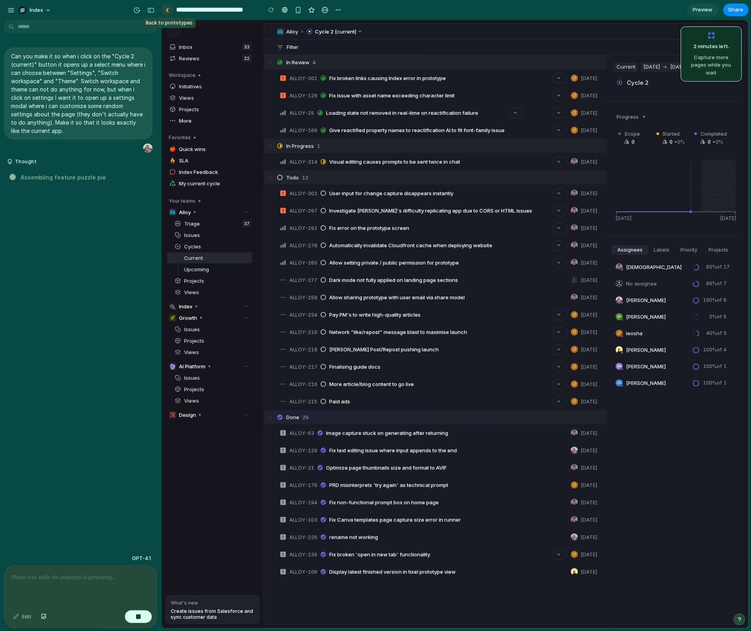
click at [167, 11] on div at bounding box center [168, 10] width 4 height 4
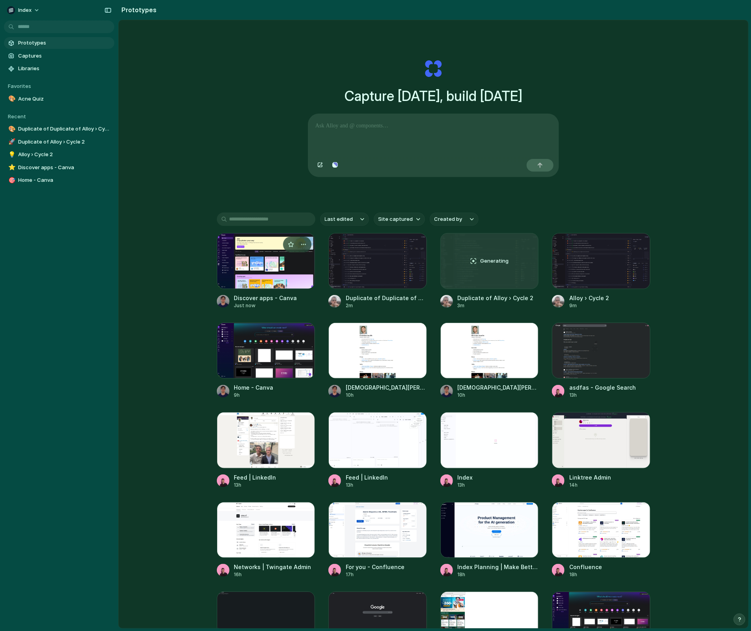
click at [239, 251] on div at bounding box center [266, 261] width 99 height 56
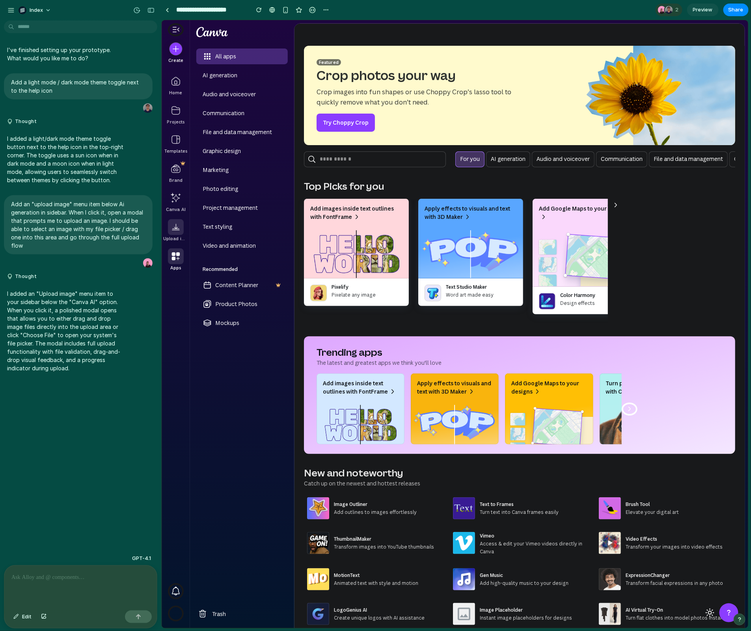
click at [176, 229] on div at bounding box center [175, 227] width 16 height 16
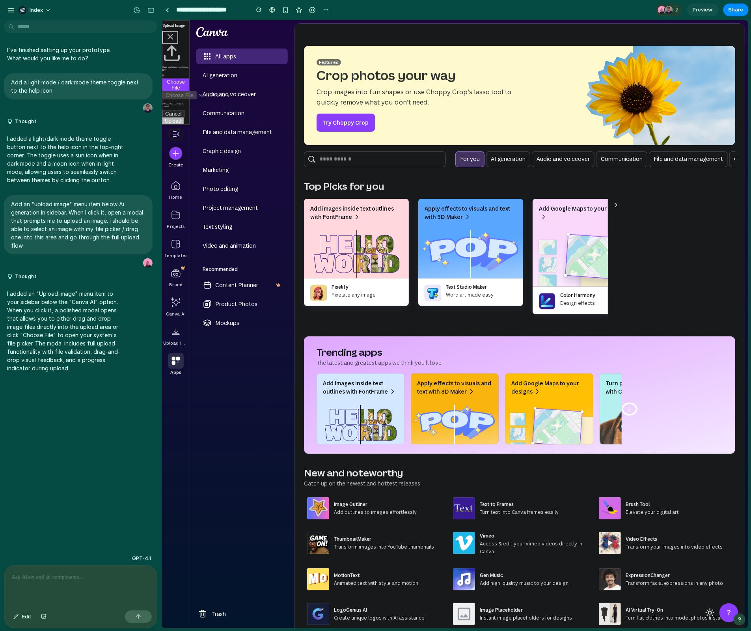
click at [177, 114] on button "Cancel" at bounding box center [173, 113] width 22 height 7
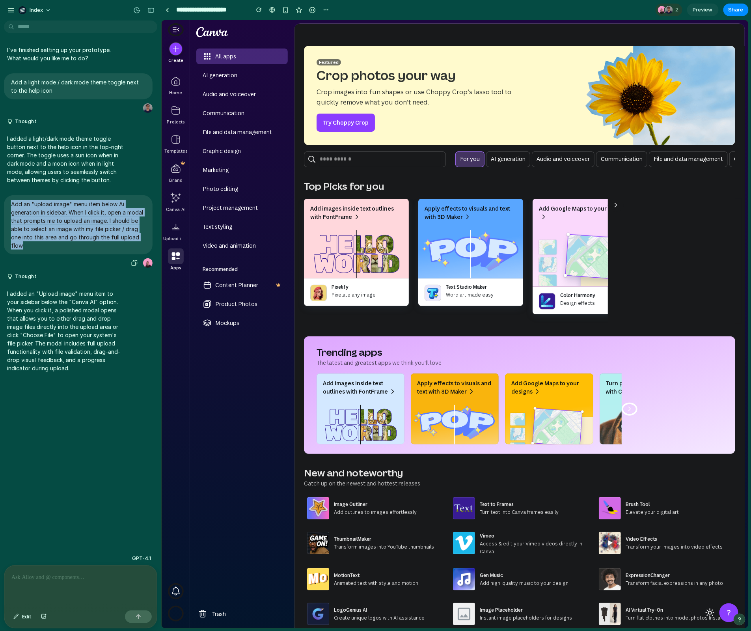
drag, startPoint x: 41, startPoint y: 246, endPoint x: 11, endPoint y: 201, distance: 54.7
click at [11, 201] on p "Add an "upload image" menu item below Ai generation in sidebar. When I click it…" at bounding box center [78, 225] width 134 height 50
copy p "Add an "upload image" menu item below Ai generation in sidebar. When I click it…"
click at [270, 12] on div at bounding box center [272, 10] width 6 height 6
click at [170, 6] on link at bounding box center [167, 10] width 12 height 12
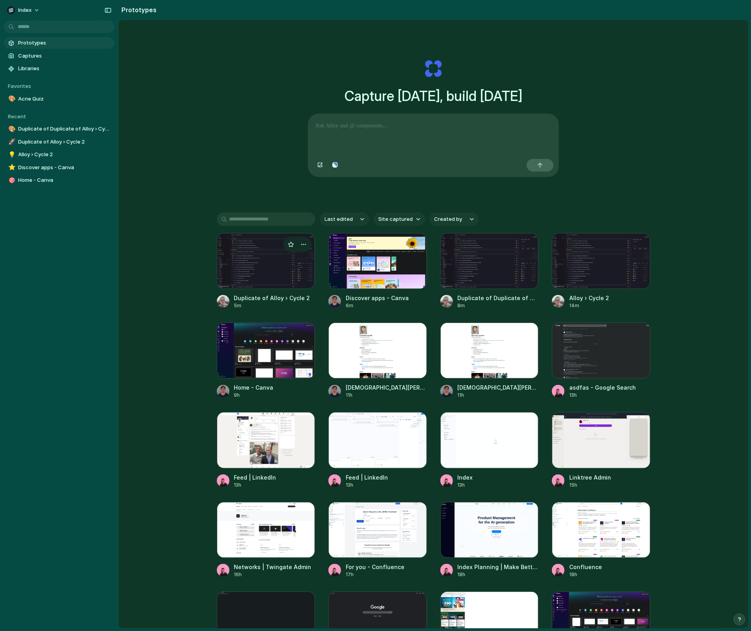
click at [255, 265] on div at bounding box center [266, 261] width 99 height 56
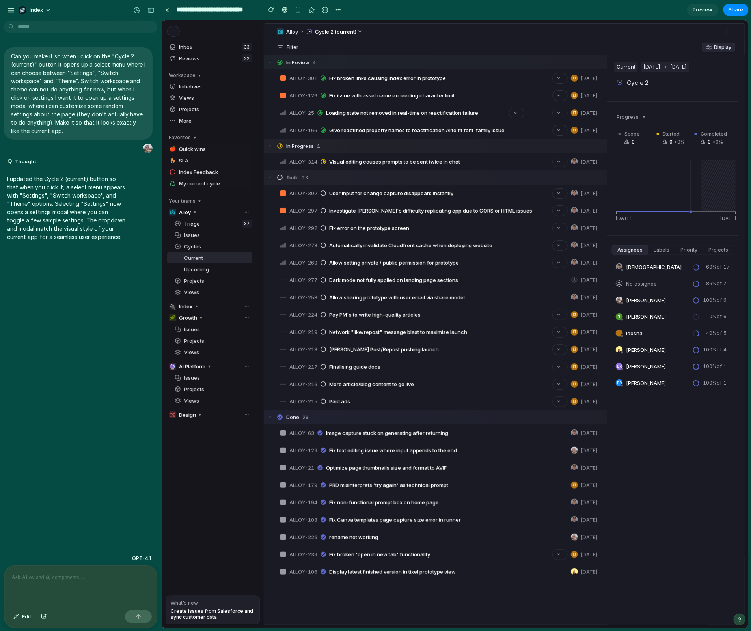
click at [342, 29] on button at bounding box center [504, 323] width 480 height 601
click at [359, 31] on button at bounding box center [504, 323] width 480 height 601
click at [358, 45] on button at bounding box center [504, 323] width 480 height 601
click at [445, 85] on button at bounding box center [504, 323] width 480 height 601
click at [439, 99] on button at bounding box center [504, 323] width 480 height 601
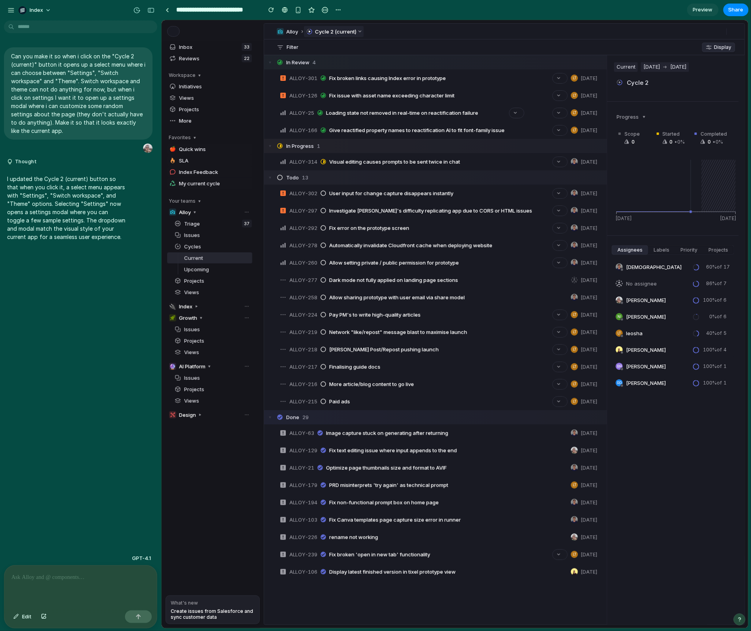
click at [348, 28] on div "Cycle 2 (current)" at bounding box center [333, 31] width 60 height 11
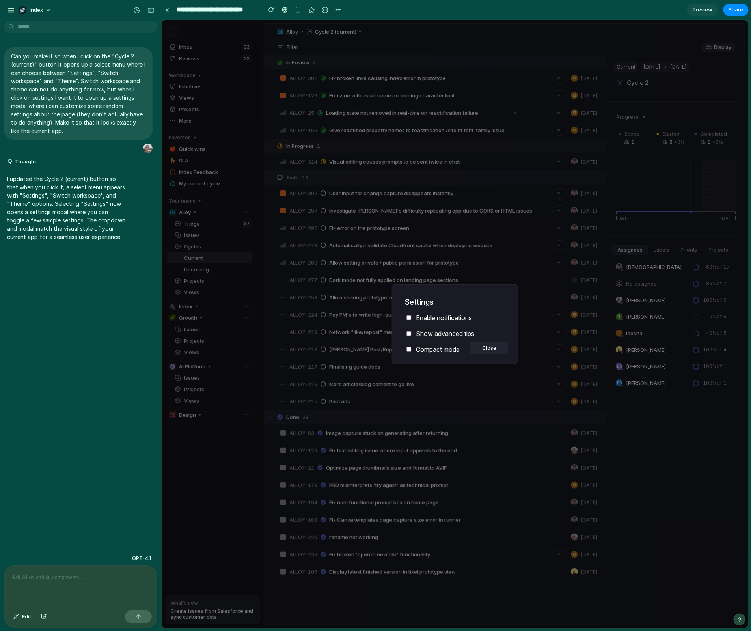
click at [443, 320] on label "Enable notifications" at bounding box center [454, 317] width 100 height 9
click at [410, 352] on label "Compact mode" at bounding box center [454, 348] width 100 height 9
click at [348, 317] on div "Settings Enable notifications Show advanced tips Compact mode Close" at bounding box center [454, 324] width 586 height 608
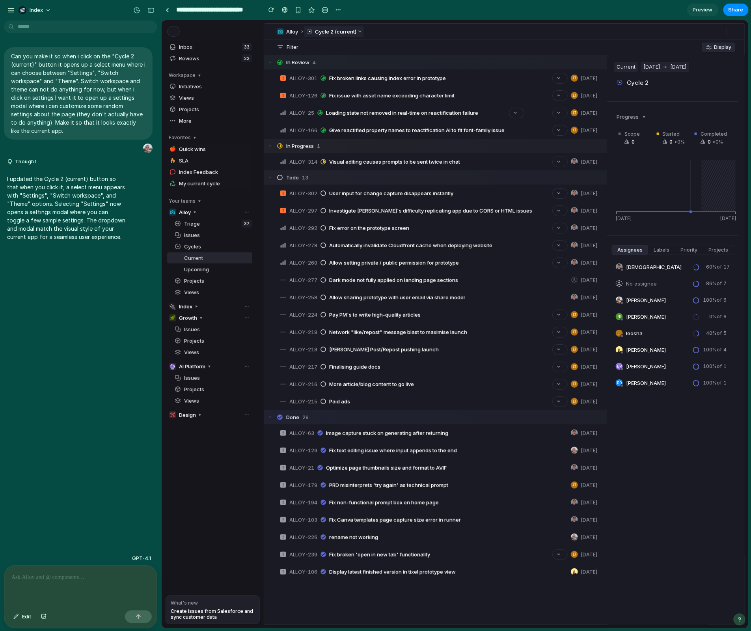
click at [332, 31] on div "Cycle 2 (current)" at bounding box center [333, 31] width 60 height 11
click at [170, 11] on link at bounding box center [167, 10] width 12 height 12
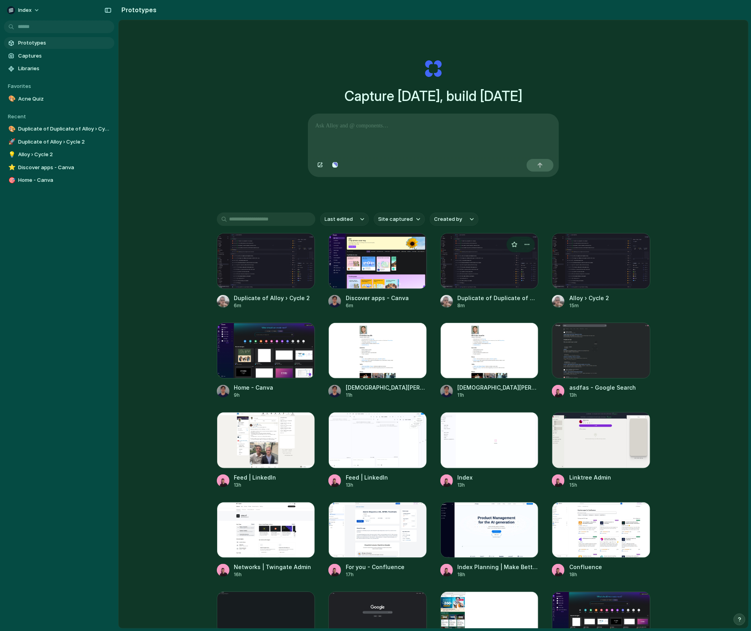
click at [508, 268] on div at bounding box center [489, 261] width 99 height 56
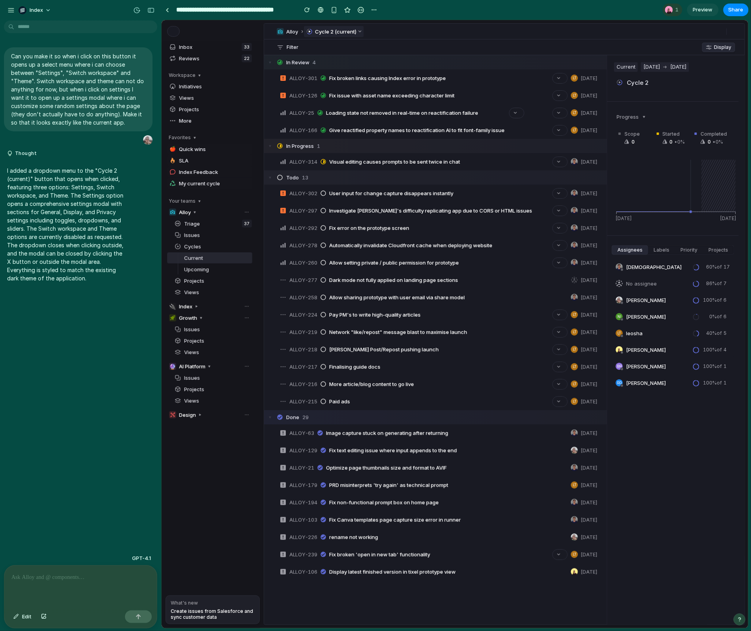
click at [349, 27] on div "Cycle 2 (current)" at bounding box center [333, 31] width 60 height 11
click at [367, 40] on div "Filter Display" at bounding box center [504, 47] width 480 height 16
click at [362, 31] on div "Cycle 2 (current)" at bounding box center [333, 31] width 60 height 11
click at [353, 33] on div "Cycle 2 (current)" at bounding box center [333, 31] width 60 height 11
click at [166, 8] on div at bounding box center [168, 10] width 4 height 4
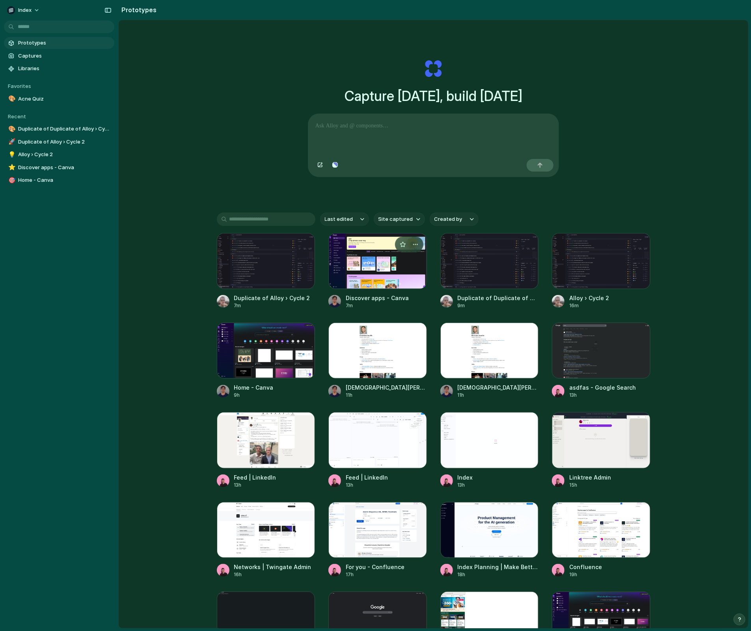
click at [378, 290] on link "Discover apps - Canva 7m" at bounding box center [377, 271] width 99 height 76
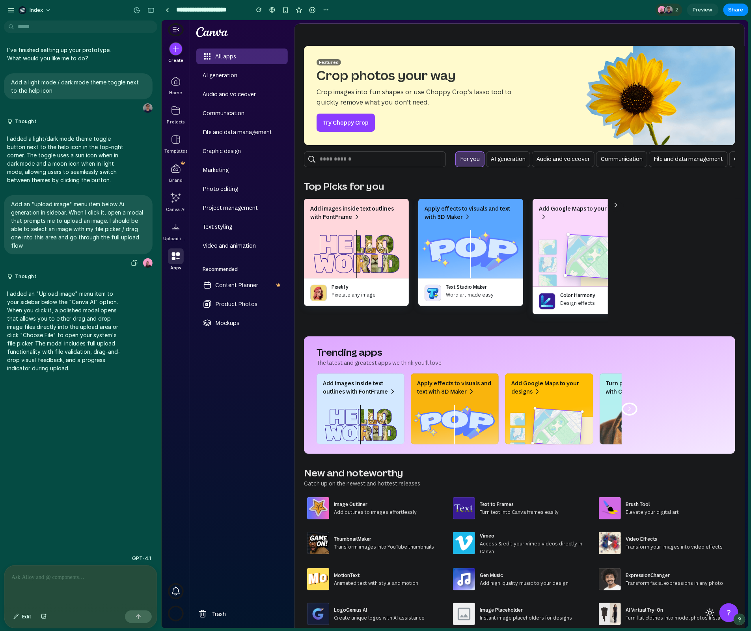
click at [60, 234] on p "Add an "upload image" menu item below Ai generation in sidebar. When I click it…" at bounding box center [78, 225] width 134 height 50
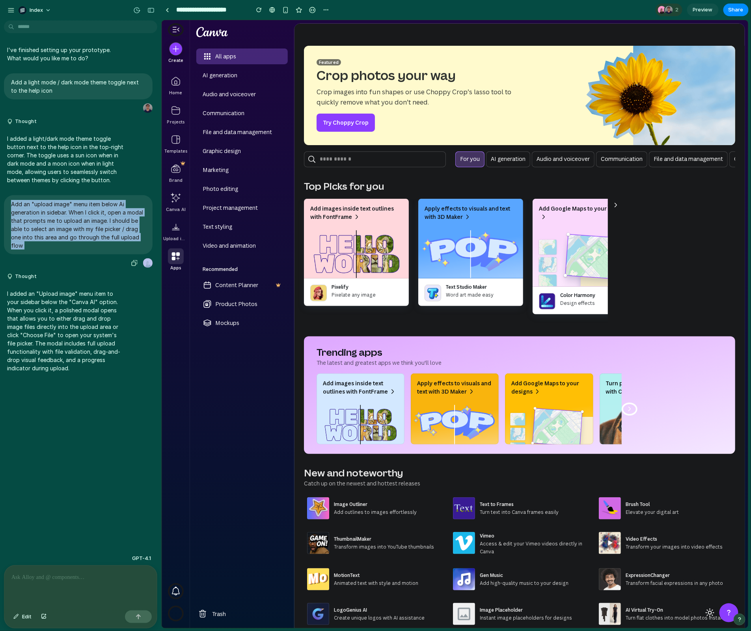
click at [60, 234] on p "Add an "upload image" menu item below Ai generation in sidebar. When I click it…" at bounding box center [78, 225] width 134 height 50
copy div "Add an "upload image" menu item below Ai generation in sidebar. When I click it…"
click at [708, 612] on span "Switch to light mode" at bounding box center [709, 611] width 9 height 9
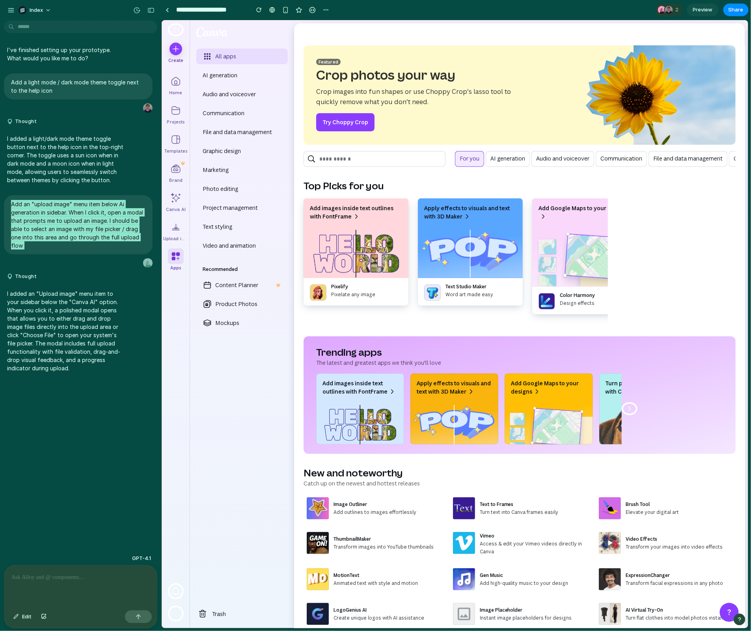
click at [708, 612] on span "Switch to dark mode" at bounding box center [709, 611] width 9 height 9
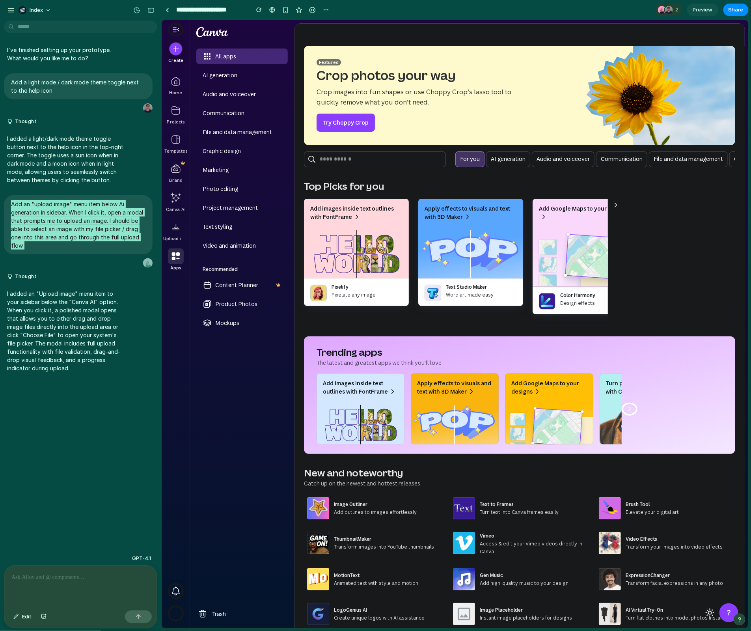
click at [708, 612] on span "Switch to light mode" at bounding box center [709, 611] width 9 height 9
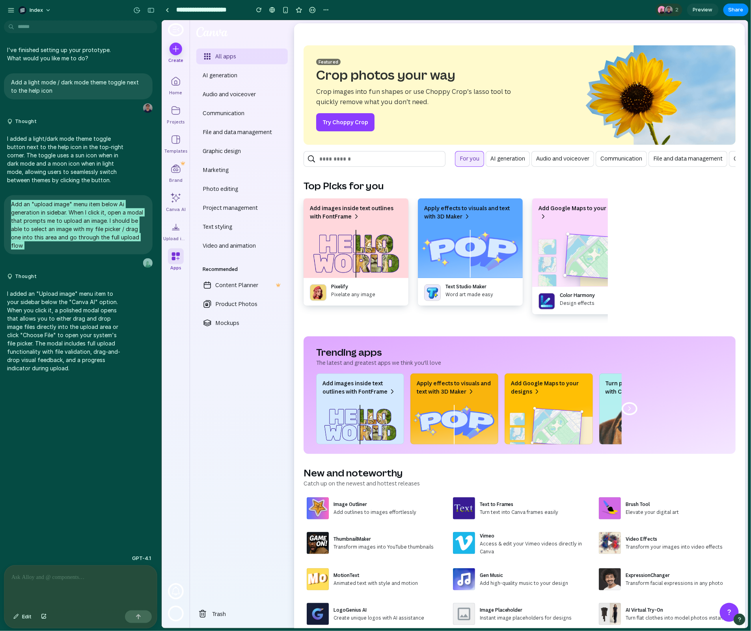
click at [708, 612] on span "Switch to dark mode" at bounding box center [709, 611] width 9 height 9
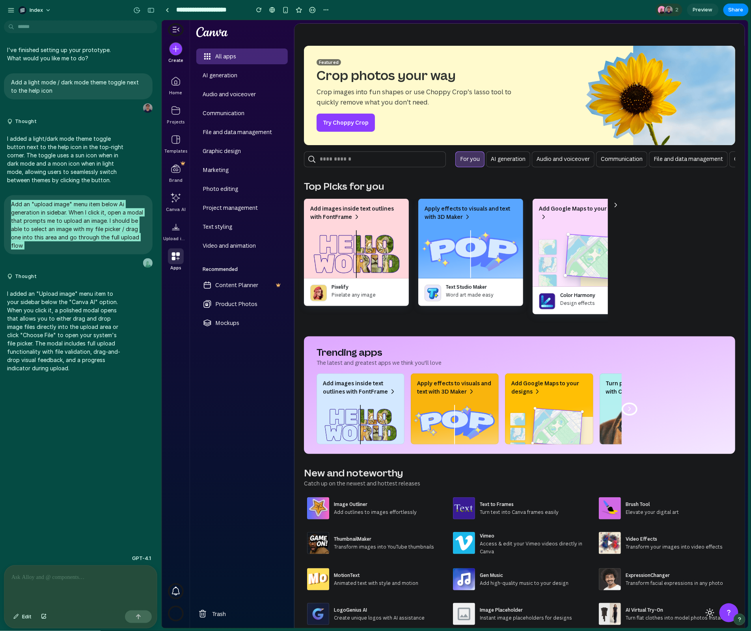
click at [708, 612] on span "Switch to light mode" at bounding box center [709, 611] width 9 height 9
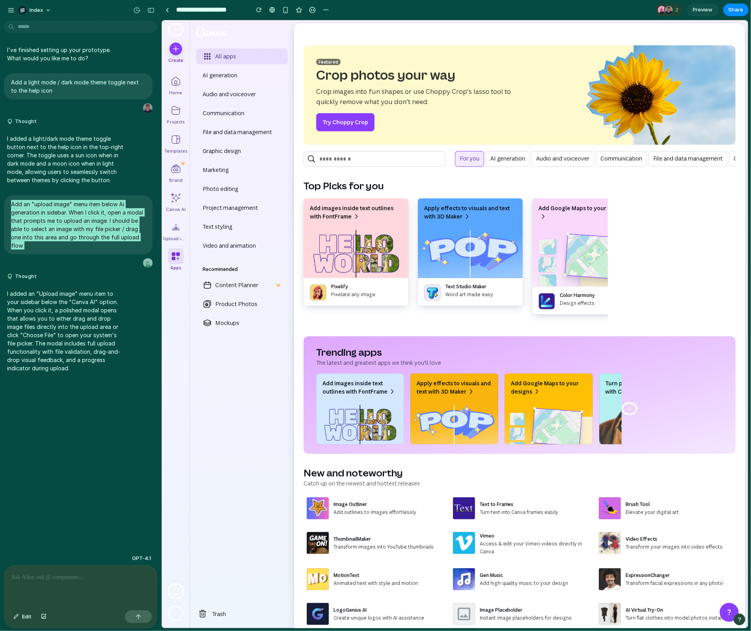
click at [708, 612] on span "Switch to dark mode" at bounding box center [709, 611] width 9 height 9
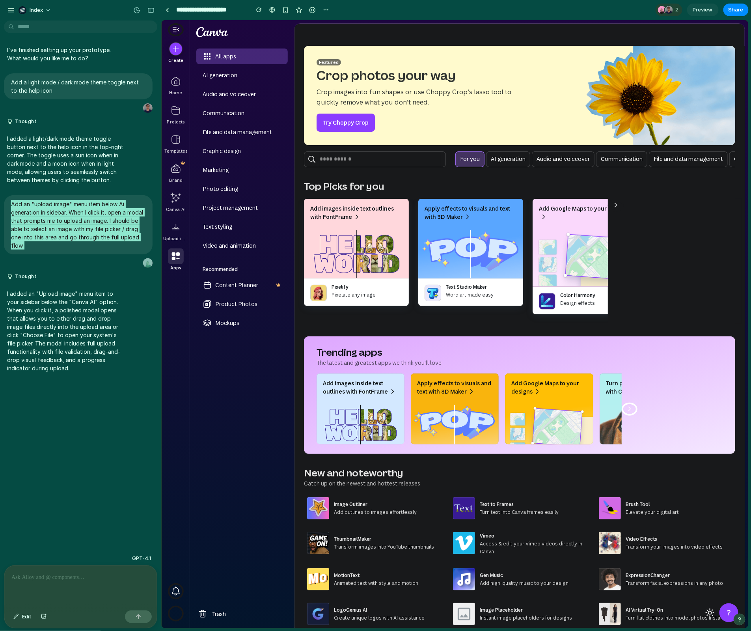
click at [708, 612] on span "Switch to light mode" at bounding box center [709, 611] width 9 height 9
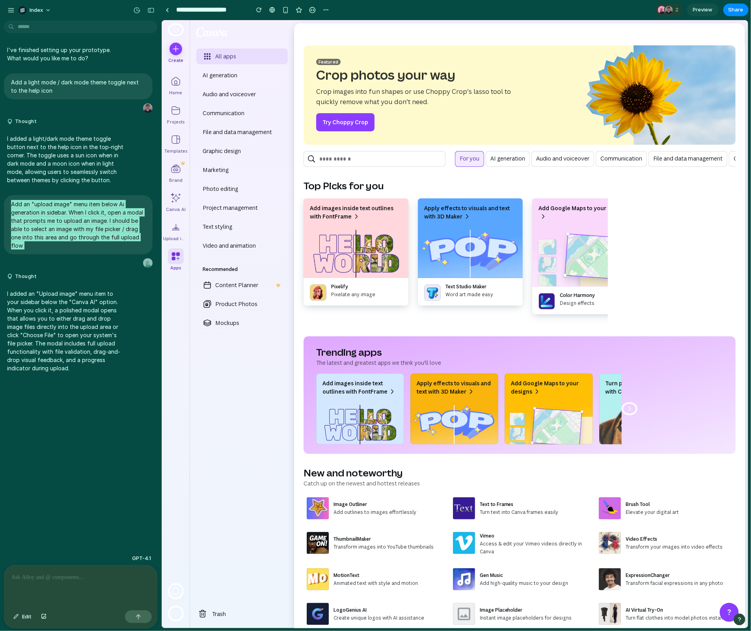
click at [708, 612] on span "Switch to dark mode" at bounding box center [709, 611] width 9 height 9
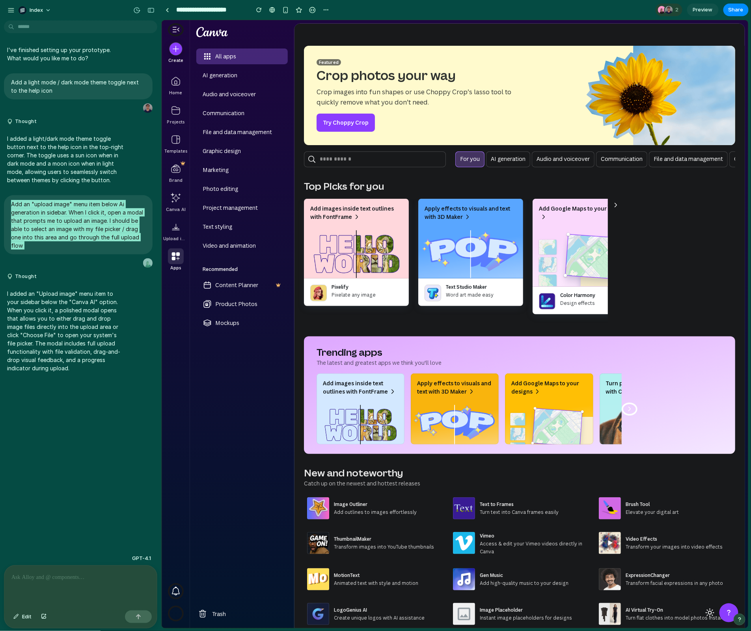
click at [708, 612] on span "Switch to light mode" at bounding box center [709, 611] width 9 height 9
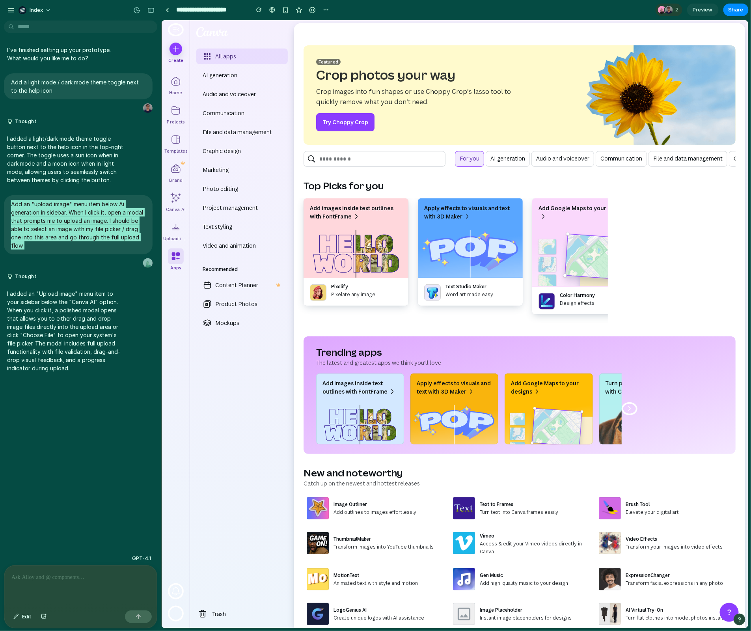
click at [708, 612] on span "Switch to dark mode" at bounding box center [709, 611] width 9 height 9
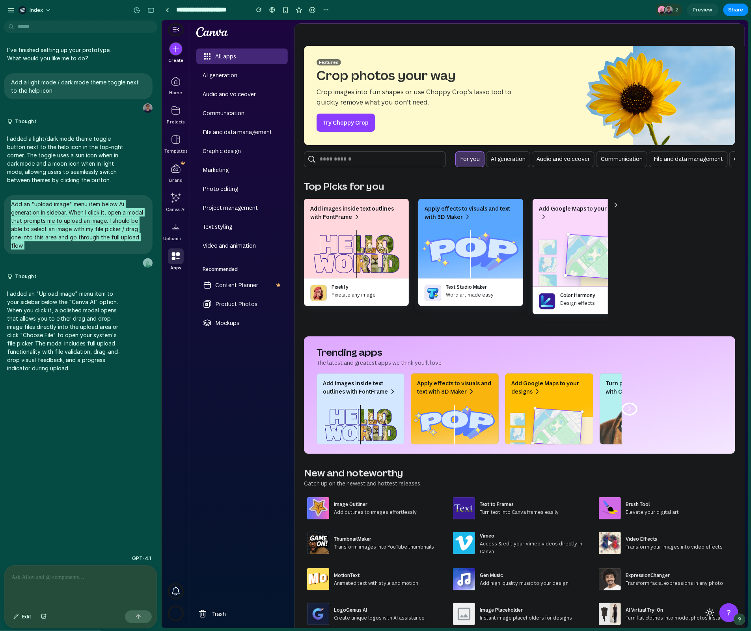
click at [708, 612] on span "Switch to light mode" at bounding box center [709, 611] width 9 height 9
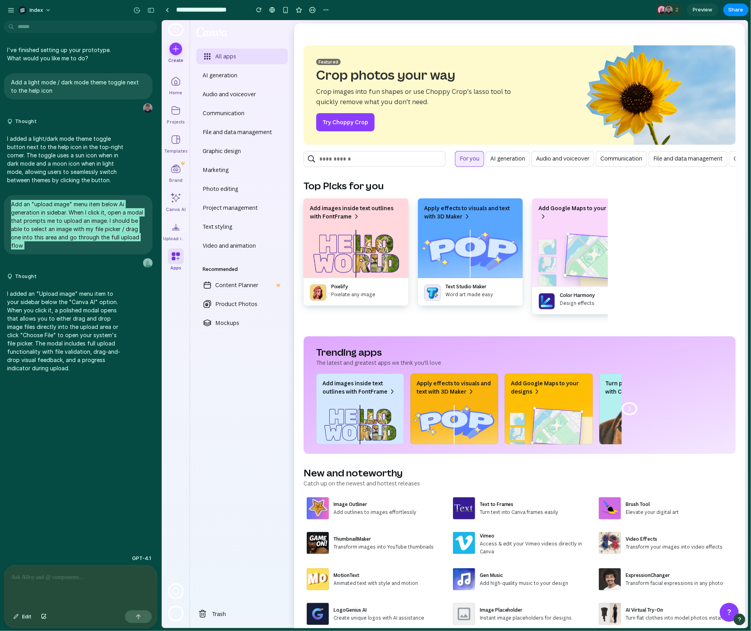
click at [612, 203] on icon "button" at bounding box center [614, 203] width 9 height 9
drag, startPoint x: 632, startPoint y: 231, endPoint x: 615, endPoint y: 328, distance: 98.1
click at [584, 304] on p "Design effects" at bounding box center [594, 303] width 71 height 8
click at [711, 614] on span "Switch to dark mode" at bounding box center [709, 611] width 9 height 9
